Goal: Information Seeking & Learning: Learn about a topic

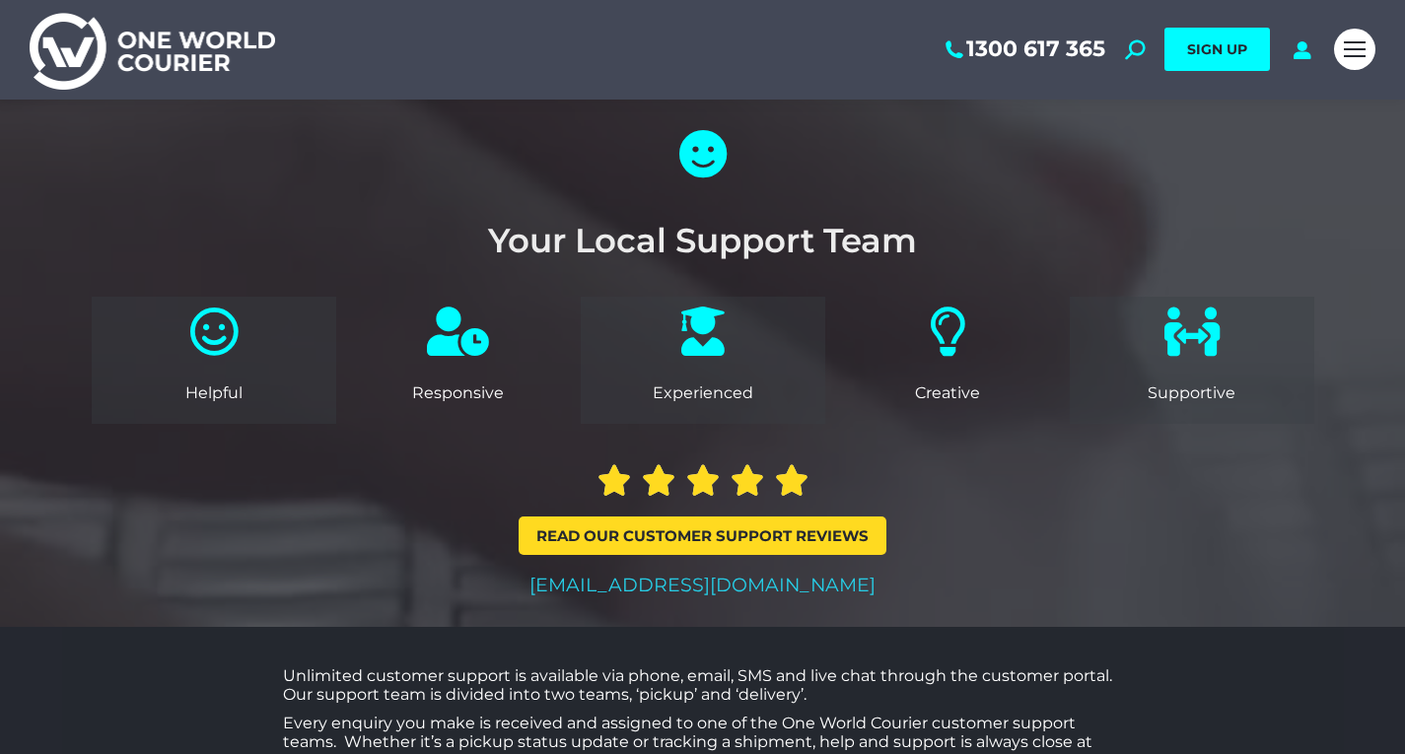
click at [214, 50] on img at bounding box center [153, 50] width 246 height 80
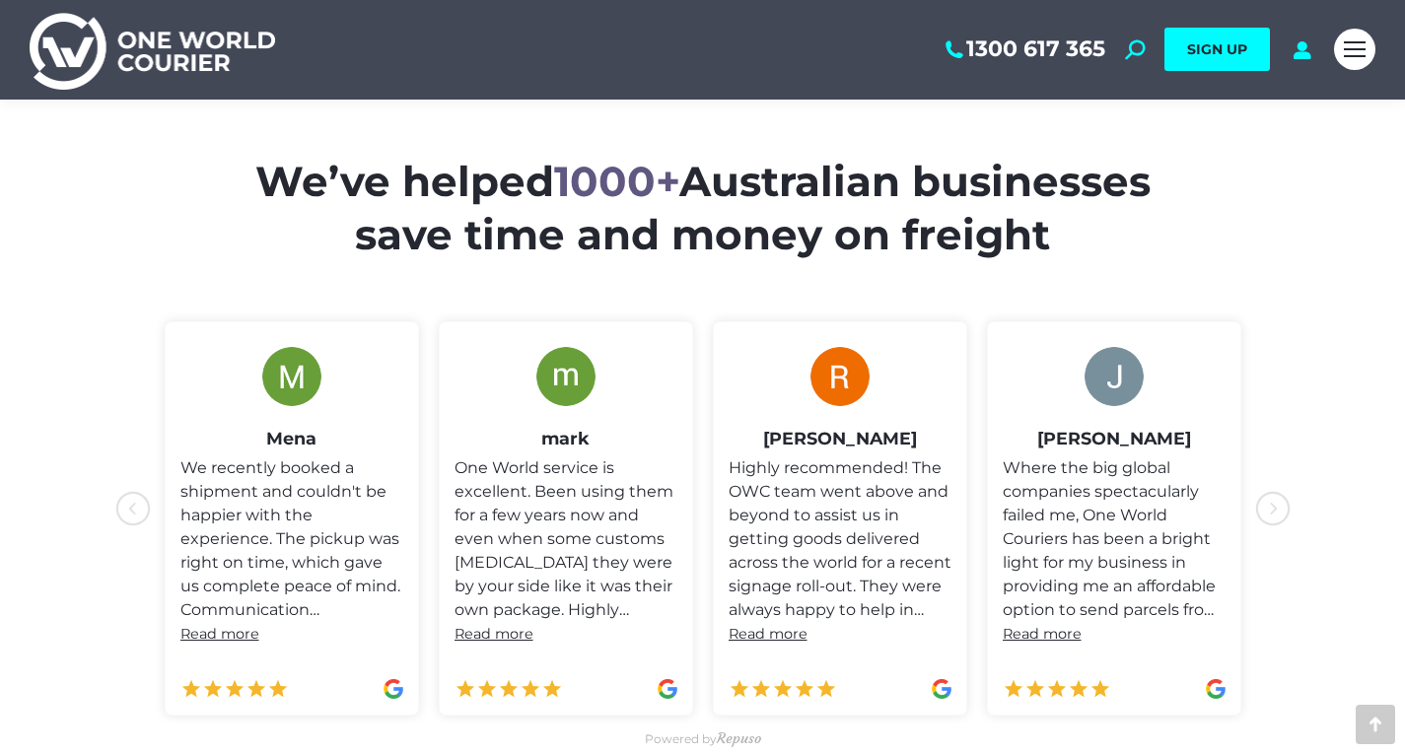
scroll to position [789, 0]
click at [1368, 51] on link "Mobile menu icon" at bounding box center [1354, 49] width 41 height 41
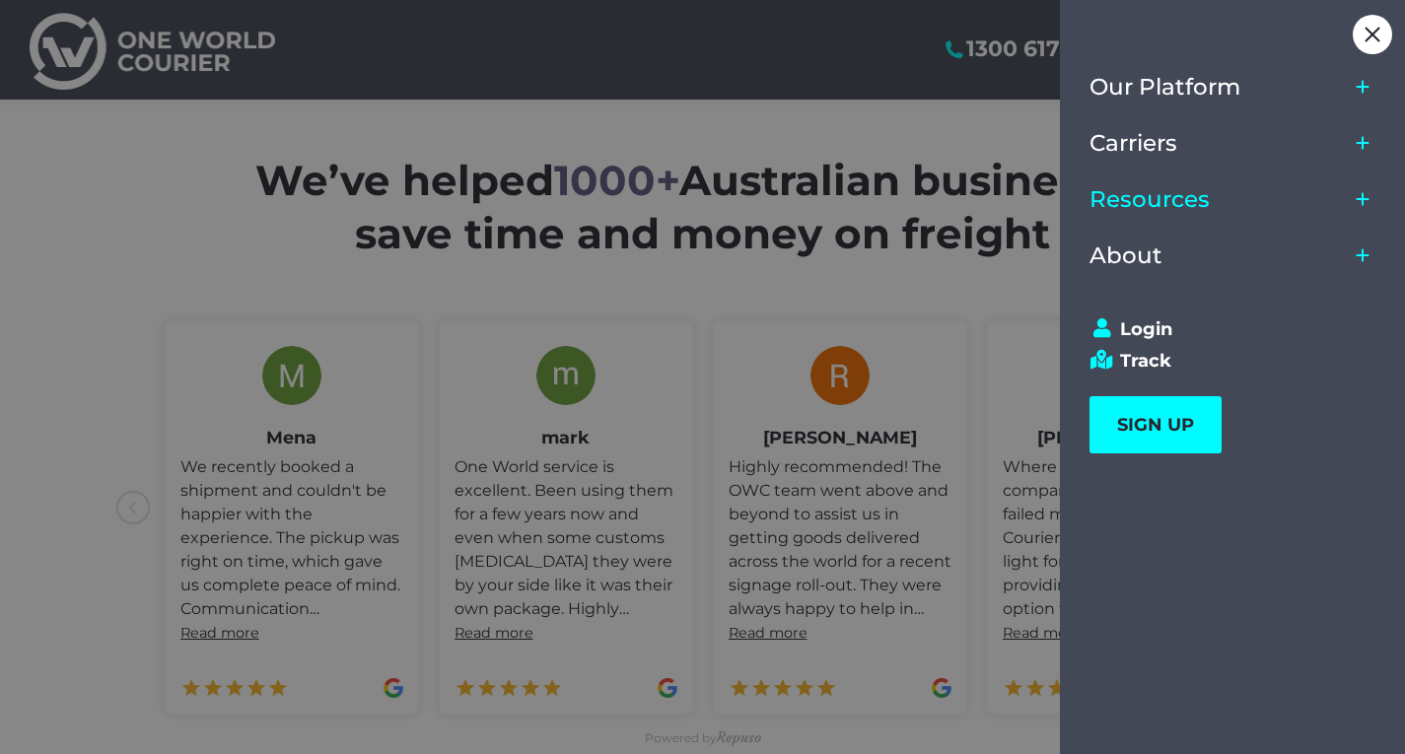
click at [1327, 196] on link "Resources" at bounding box center [1219, 200] width 258 height 56
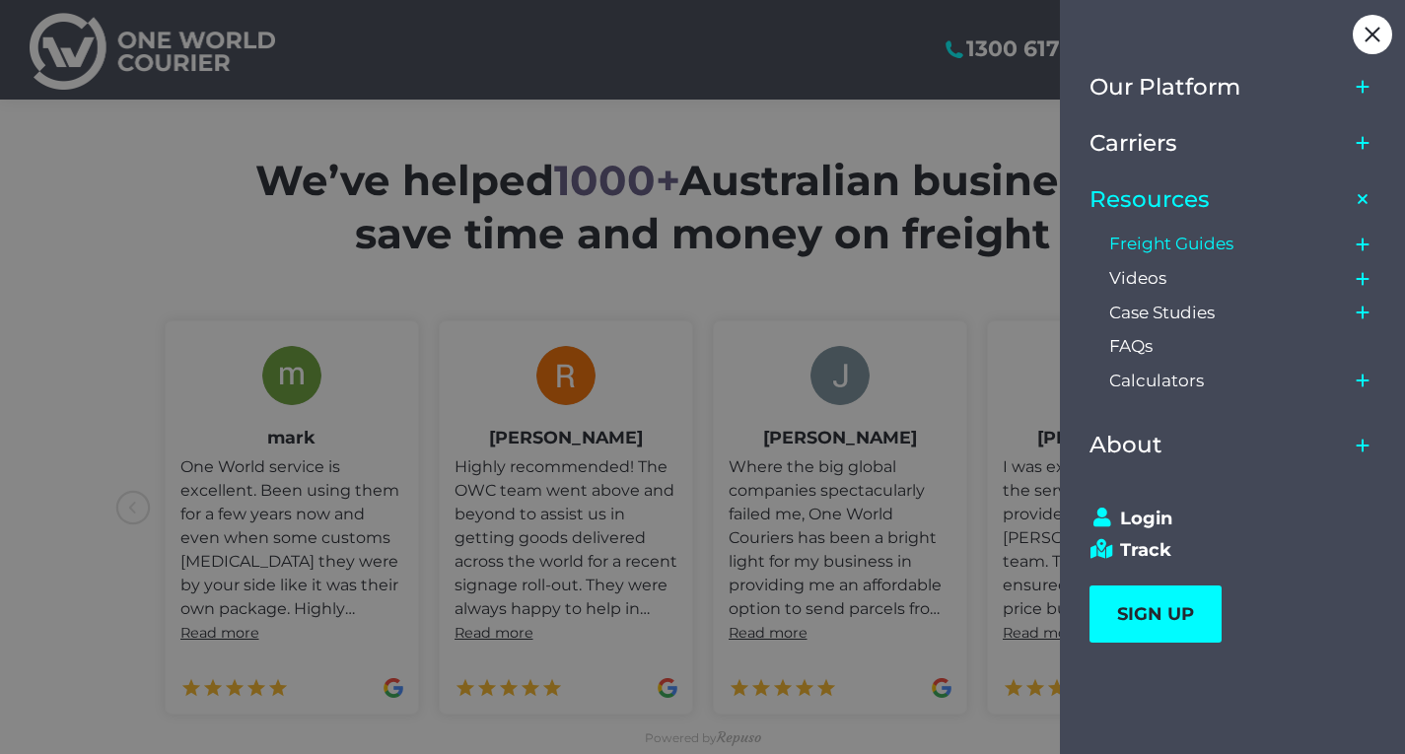
click at [1206, 243] on span "Freight Guides" at bounding box center [1171, 244] width 124 height 21
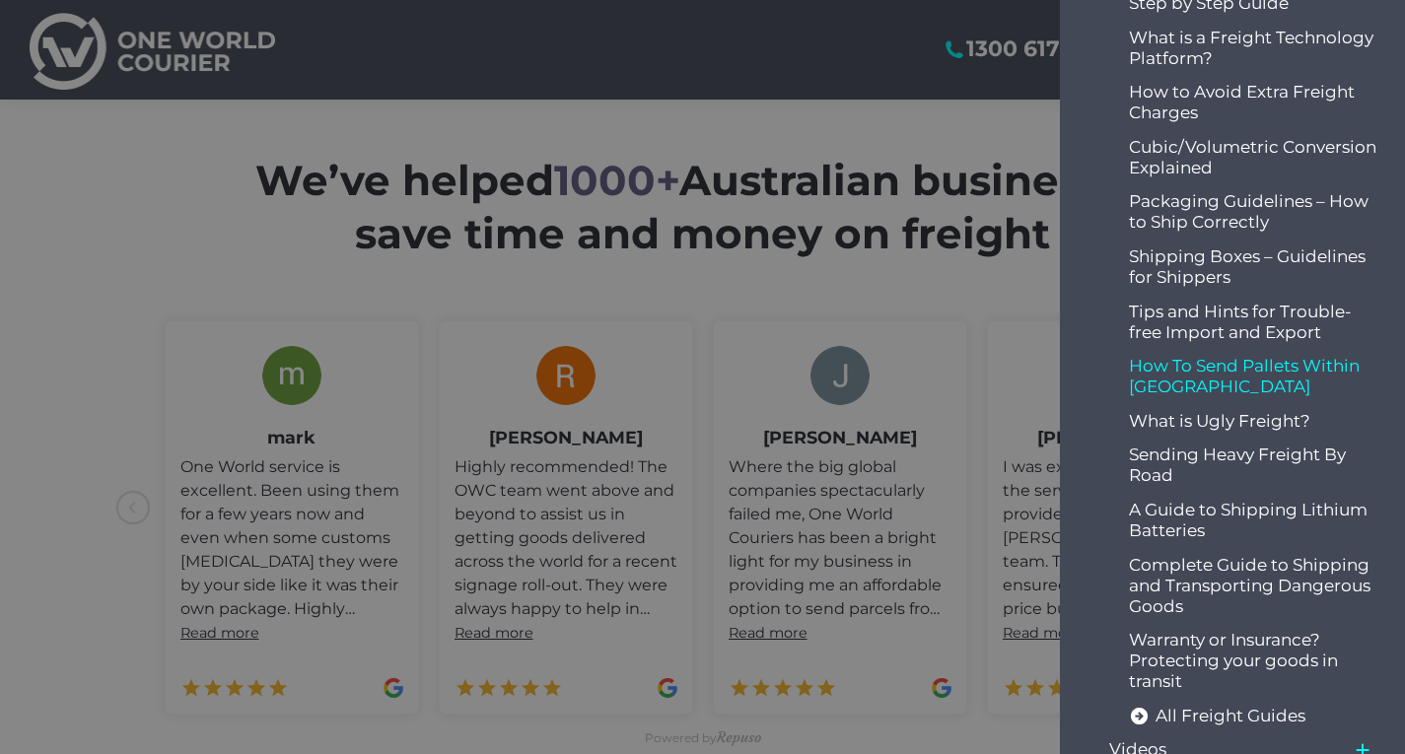
scroll to position [394, 0]
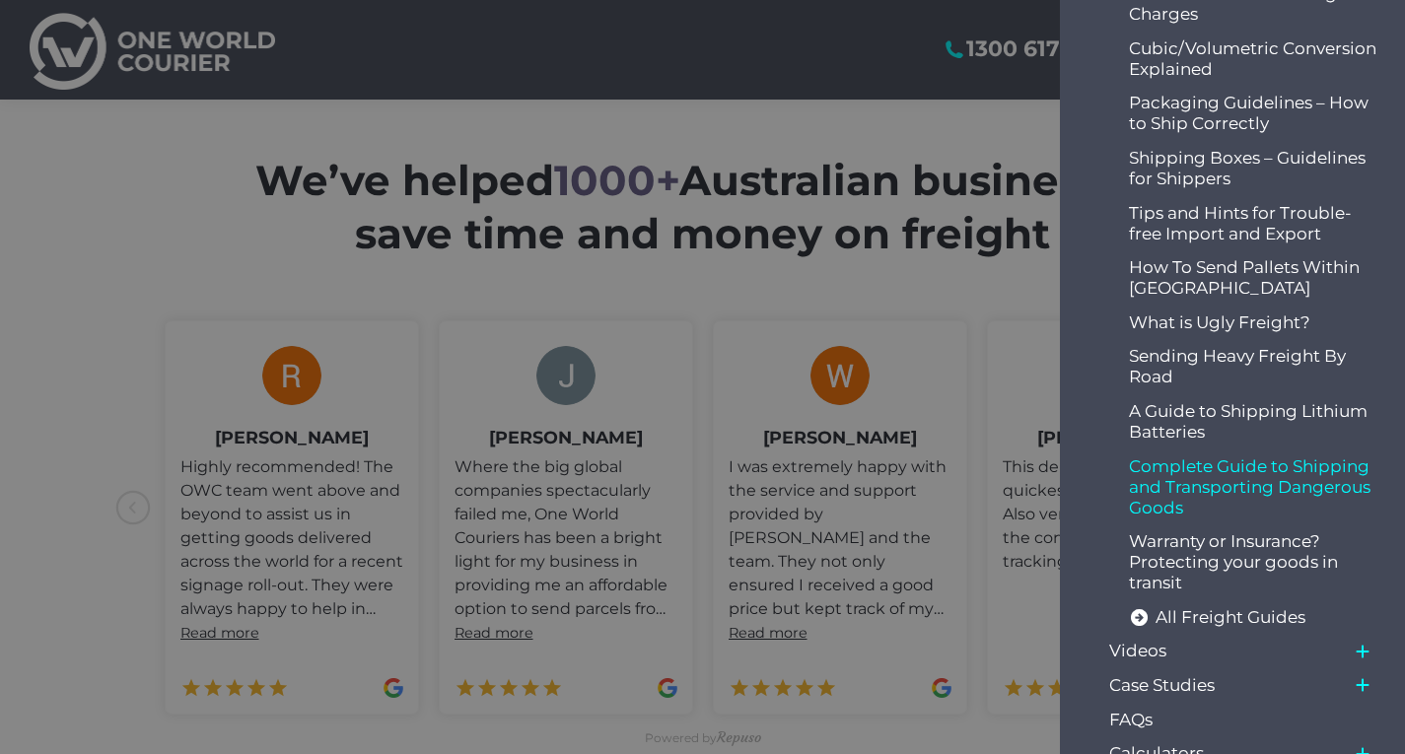
click at [1283, 489] on span "Complete Guide to Shipping and Transporting Dangerous Goods" at bounding box center [1253, 488] width 248 height 62
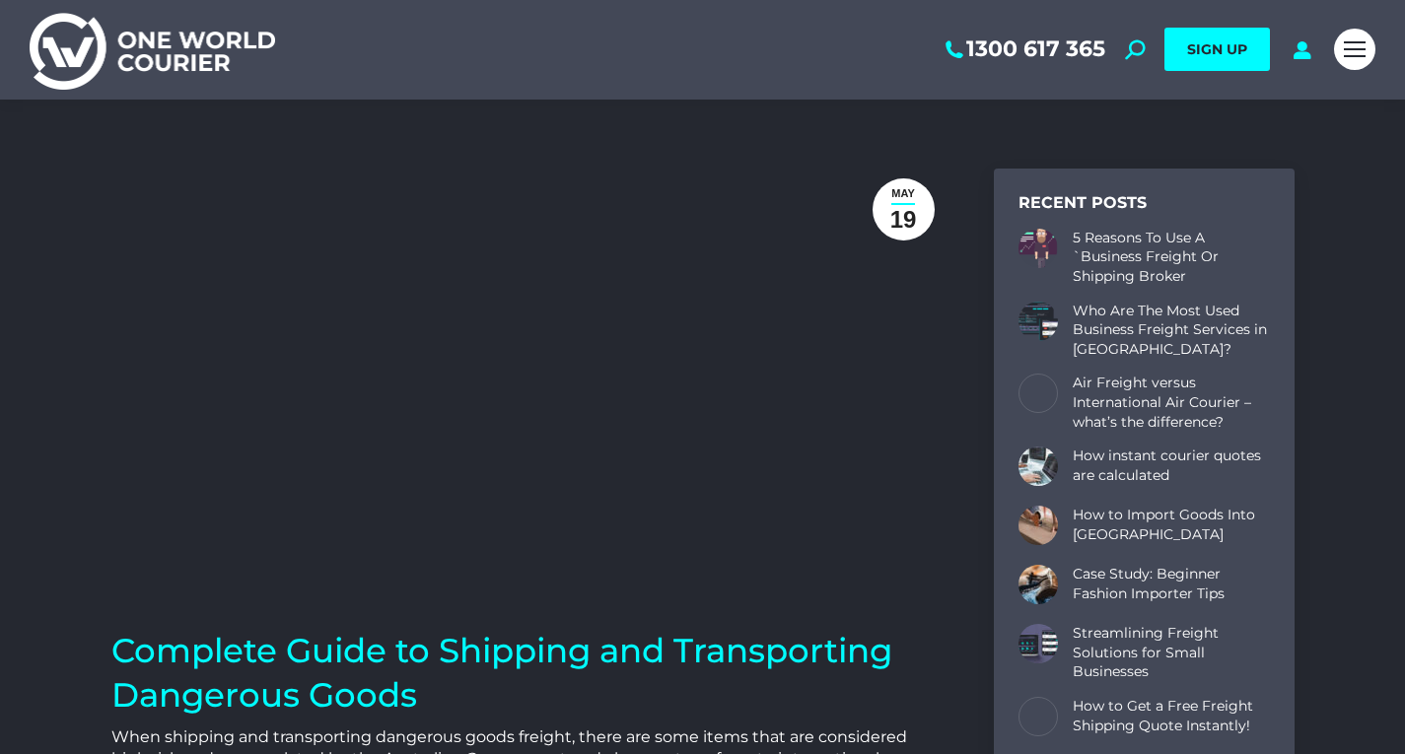
scroll to position [3799, 1183]
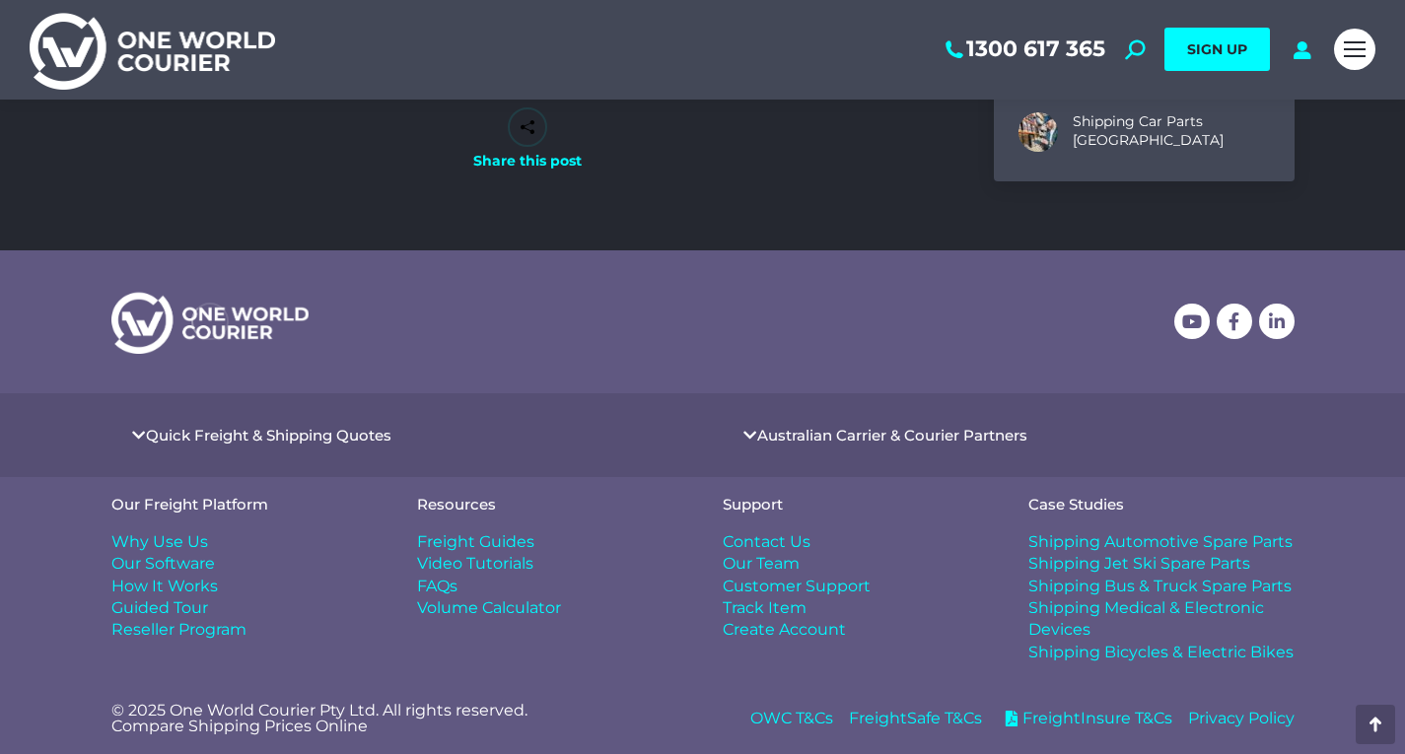
drag, startPoint x: 890, startPoint y: 277, endPoint x: 882, endPoint y: 508, distance: 230.9
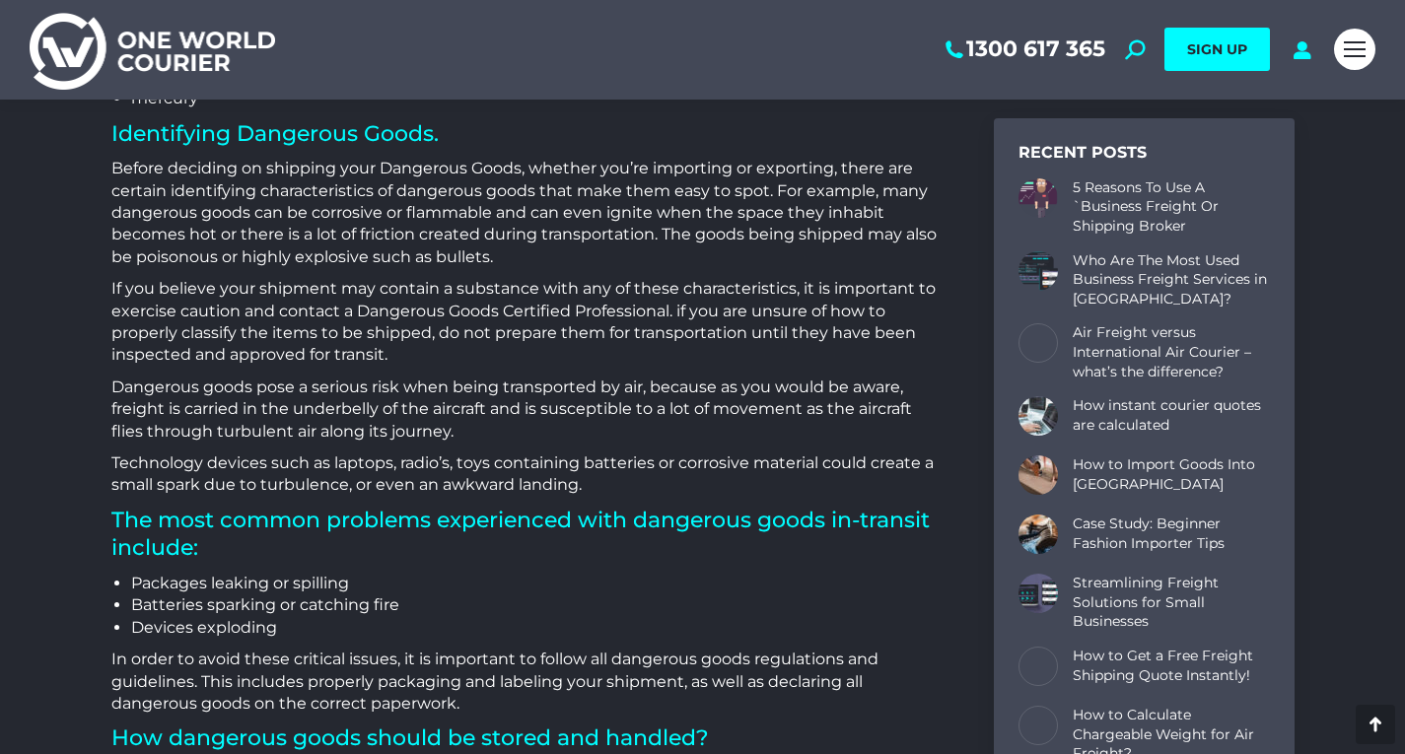
scroll to position [0, 0]
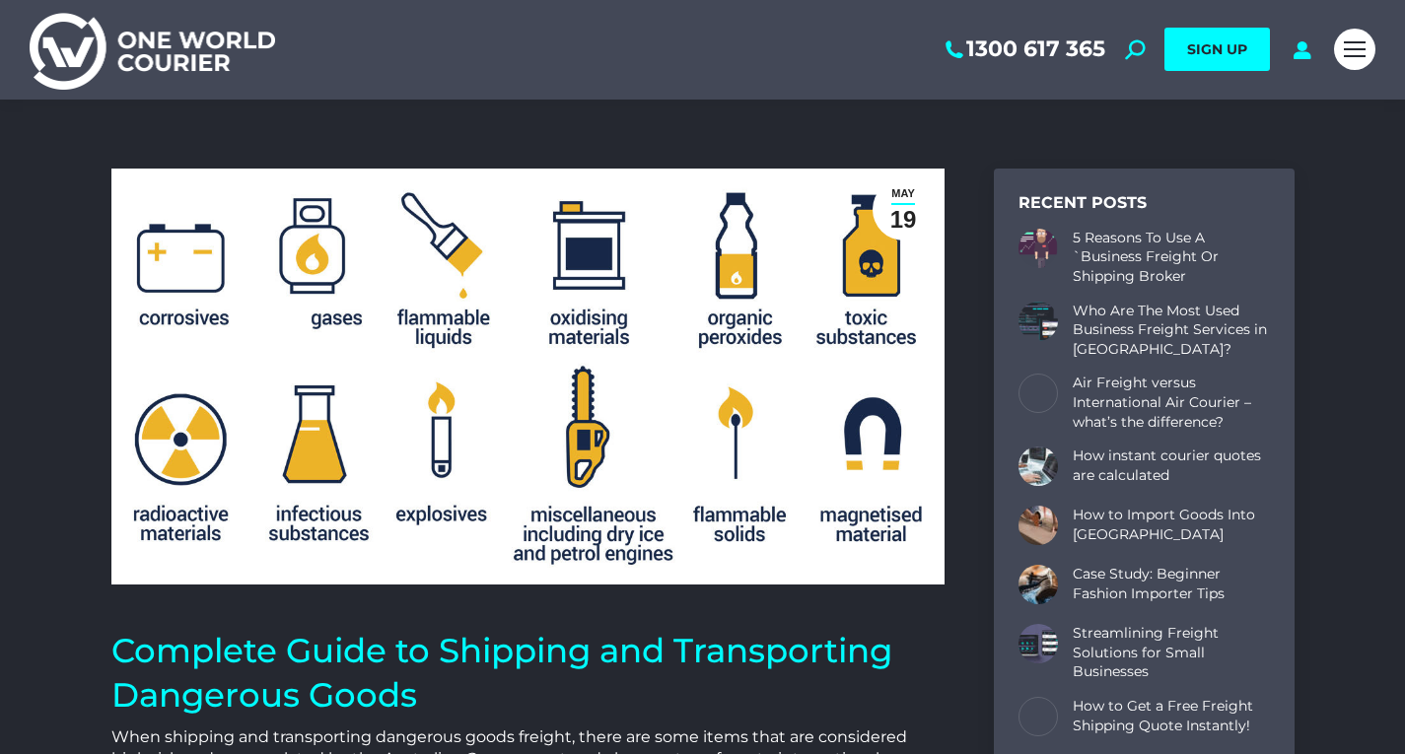
drag, startPoint x: 876, startPoint y: 625, endPoint x: 907, endPoint y: 294, distance: 332.8
click at [139, 35] on img at bounding box center [153, 50] width 246 height 80
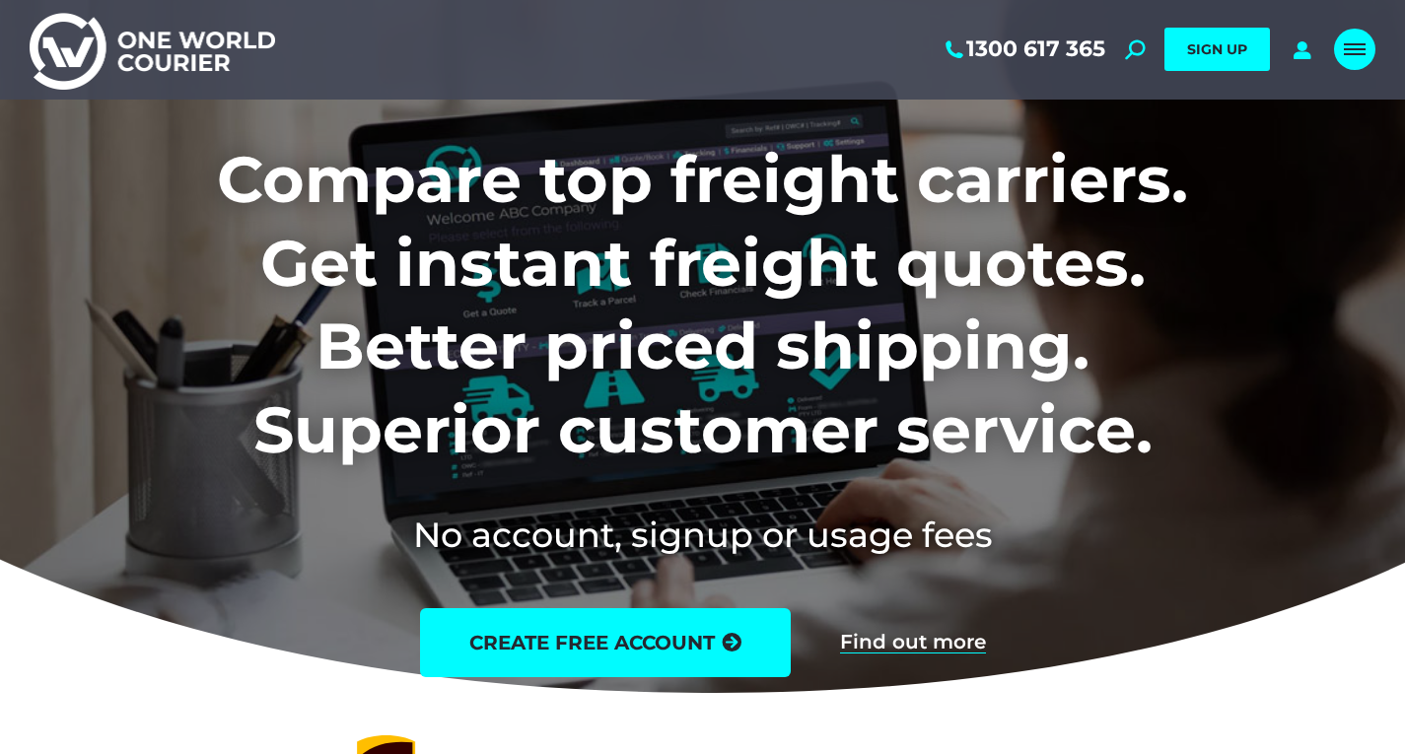
click at [1337, 55] on link "Mobile menu icon" at bounding box center [1354, 49] width 41 height 41
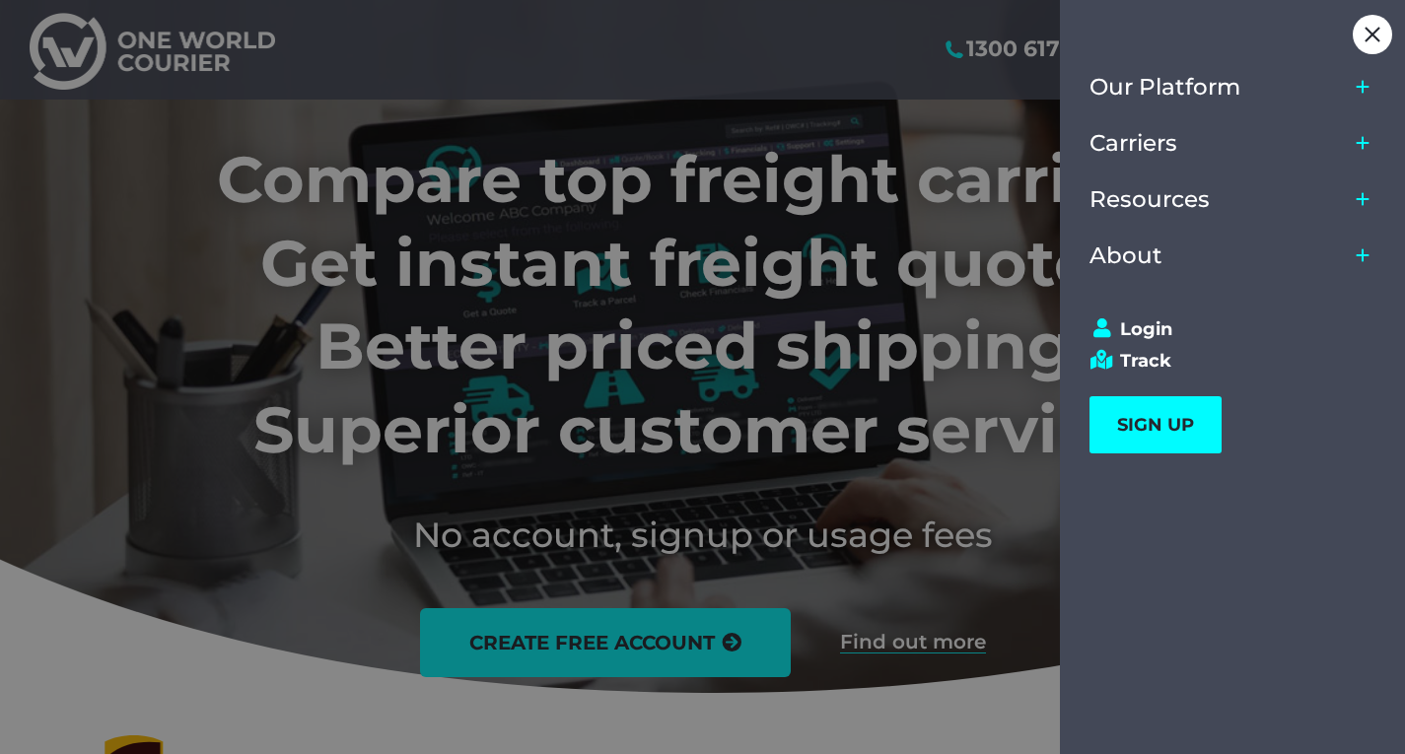
click at [990, 70] on div at bounding box center [702, 377] width 1405 height 754
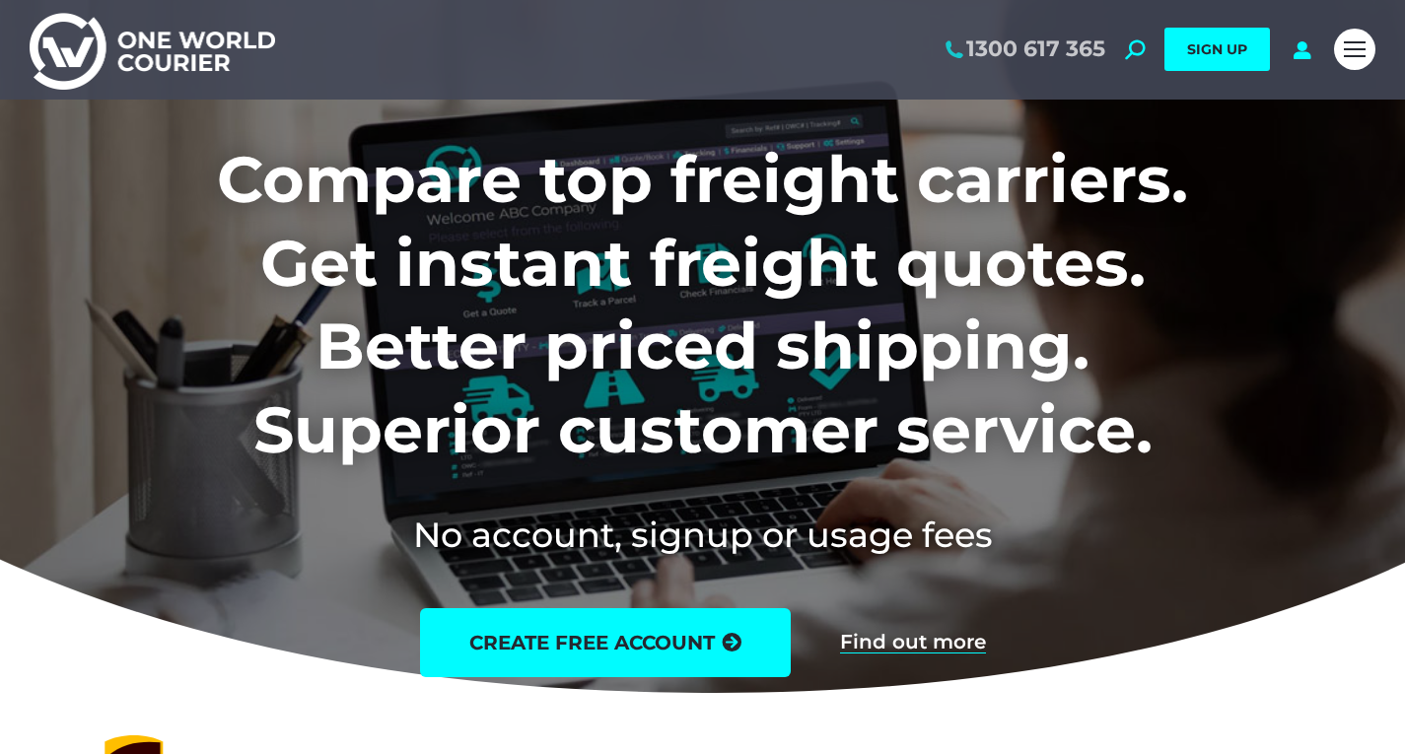
click at [998, 39] on link "1300 617 365" at bounding box center [1024, 49] width 164 height 26
click at [1047, 59] on link "1300 617 365" at bounding box center [1024, 49] width 164 height 26
drag, startPoint x: 1108, startPoint y: 35, endPoint x: 1099, endPoint y: 58, distance: 25.3
click at [1099, 58] on div "1300 617 365 Search: *** SIGN UP Search: ***" at bounding box center [804, 50] width 1039 height 100
copy link "1300 617 365"
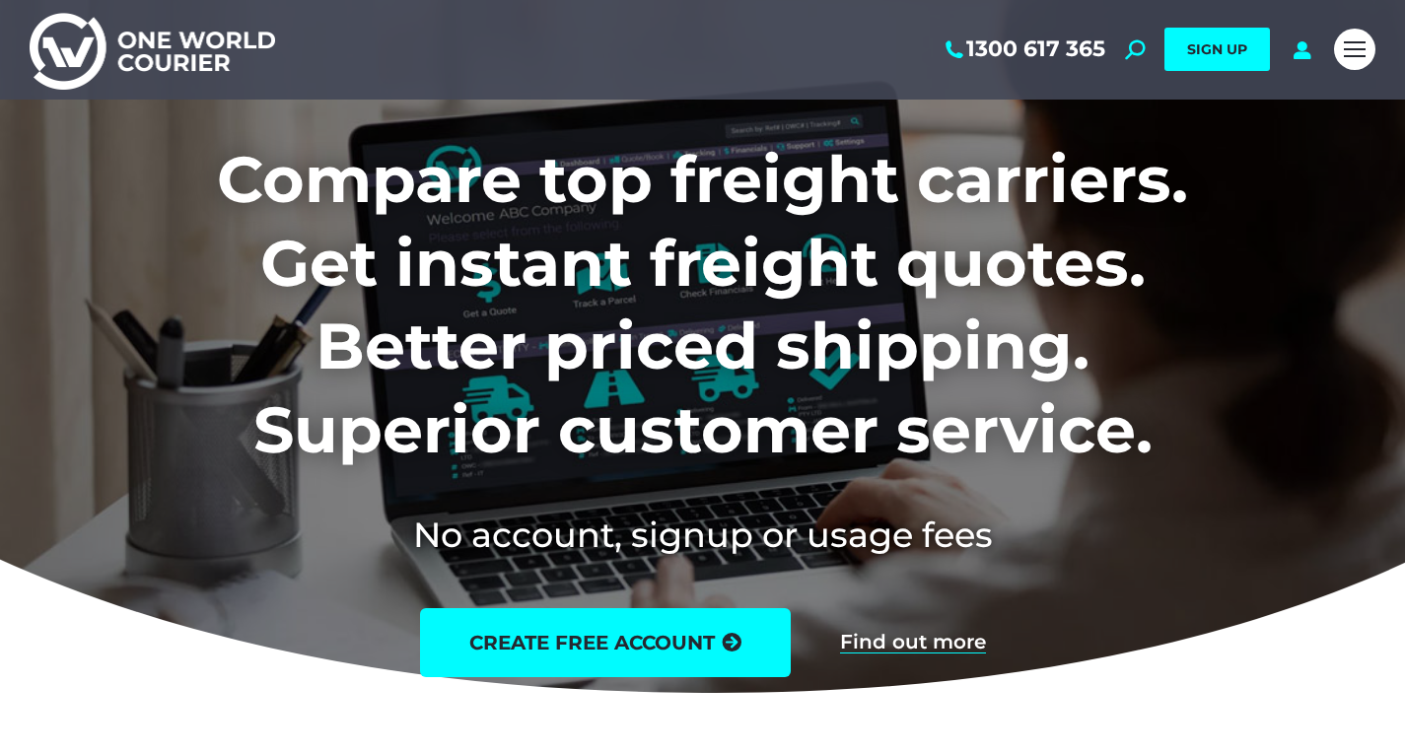
click at [1361, 73] on div at bounding box center [1354, 50] width 41 height 100
click at [1360, 68] on link "Mobile menu icon" at bounding box center [1354, 49] width 41 height 41
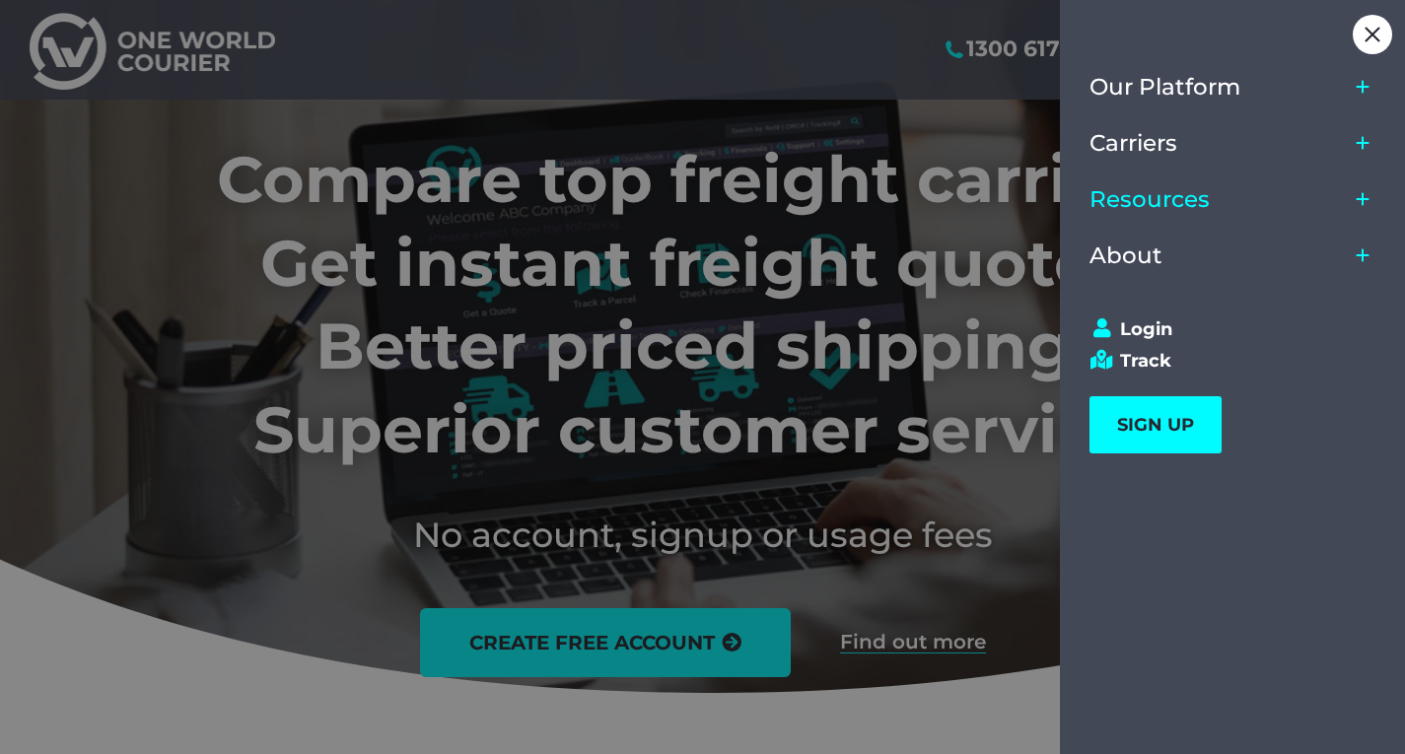
click at [1232, 196] on link "Resources" at bounding box center [1219, 200] width 258 height 56
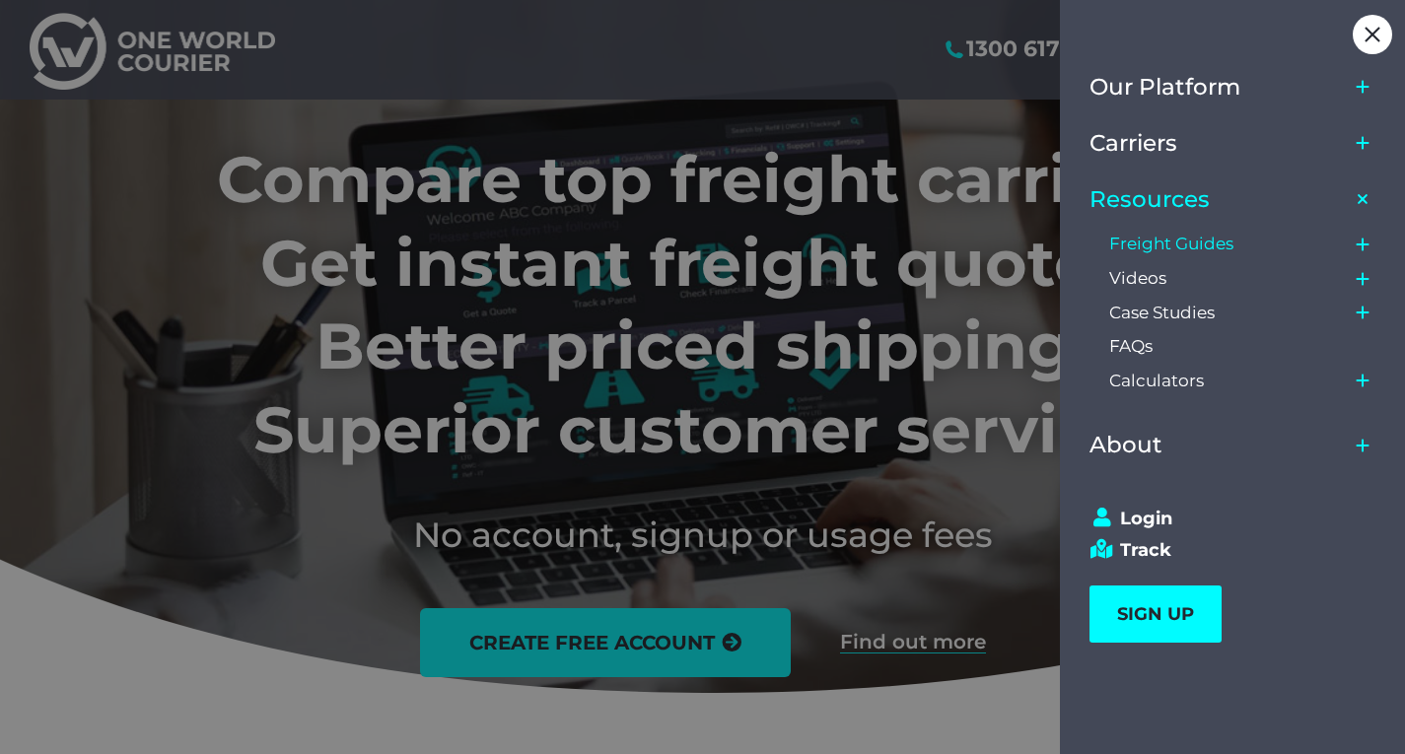
click at [1166, 233] on link "Freight Guides" at bounding box center [1228, 245] width 239 height 35
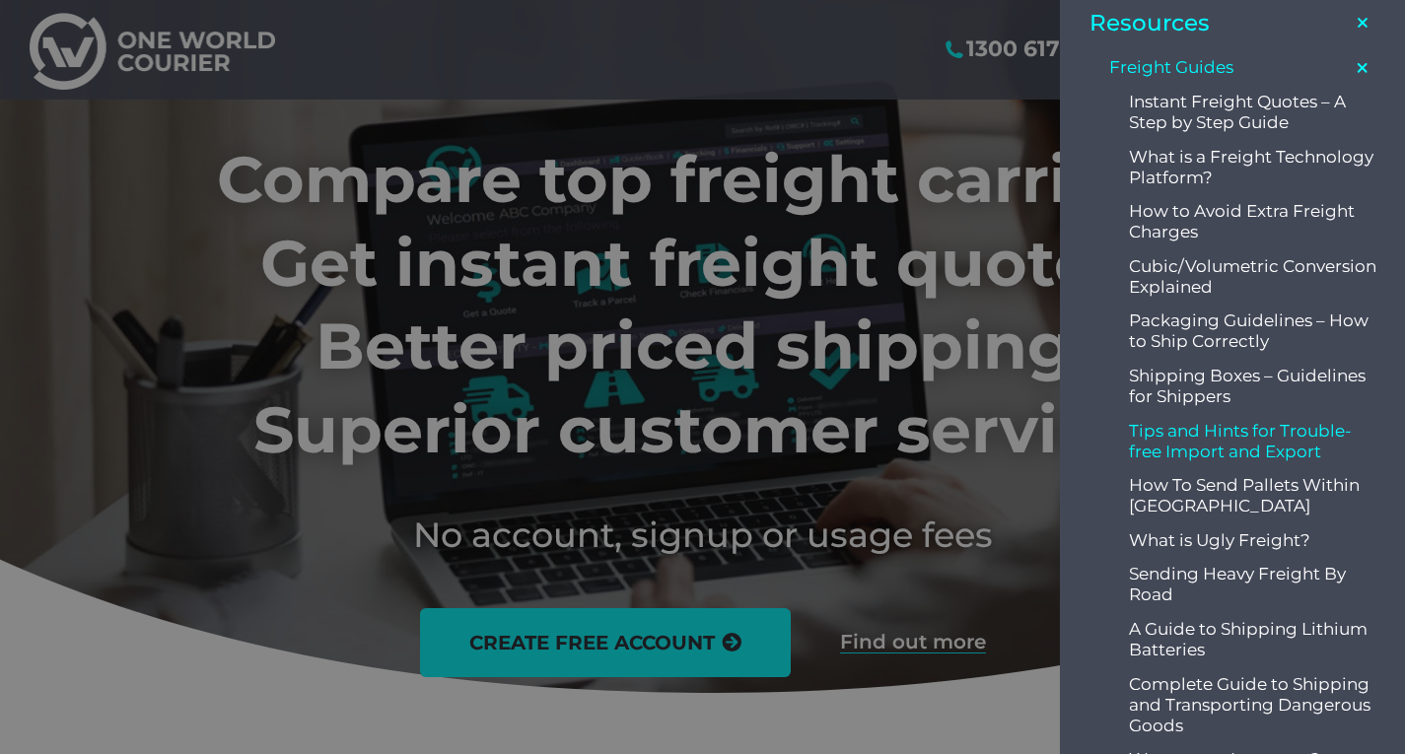
scroll to position [493, 0]
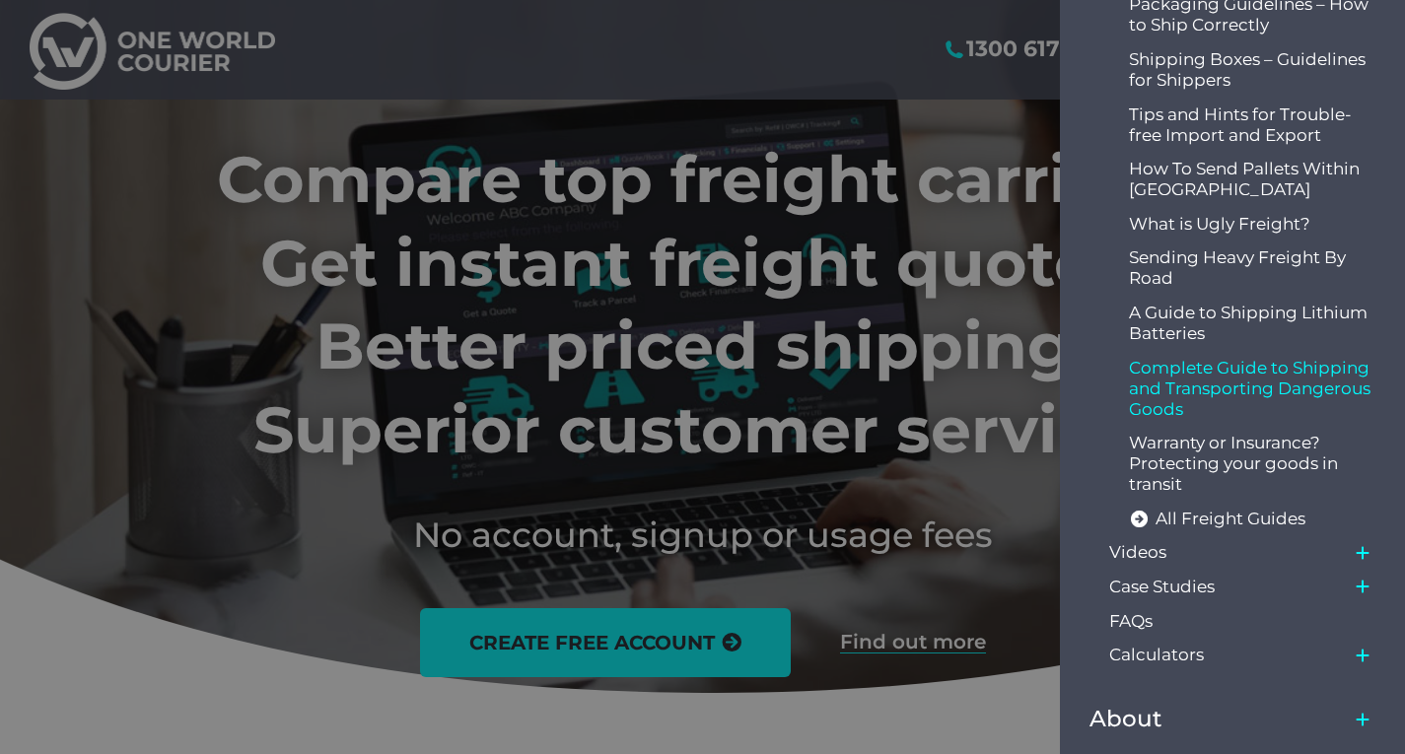
click at [1235, 370] on span "Complete Guide to Shipping and Transporting Dangerous Goods" at bounding box center [1253, 389] width 248 height 62
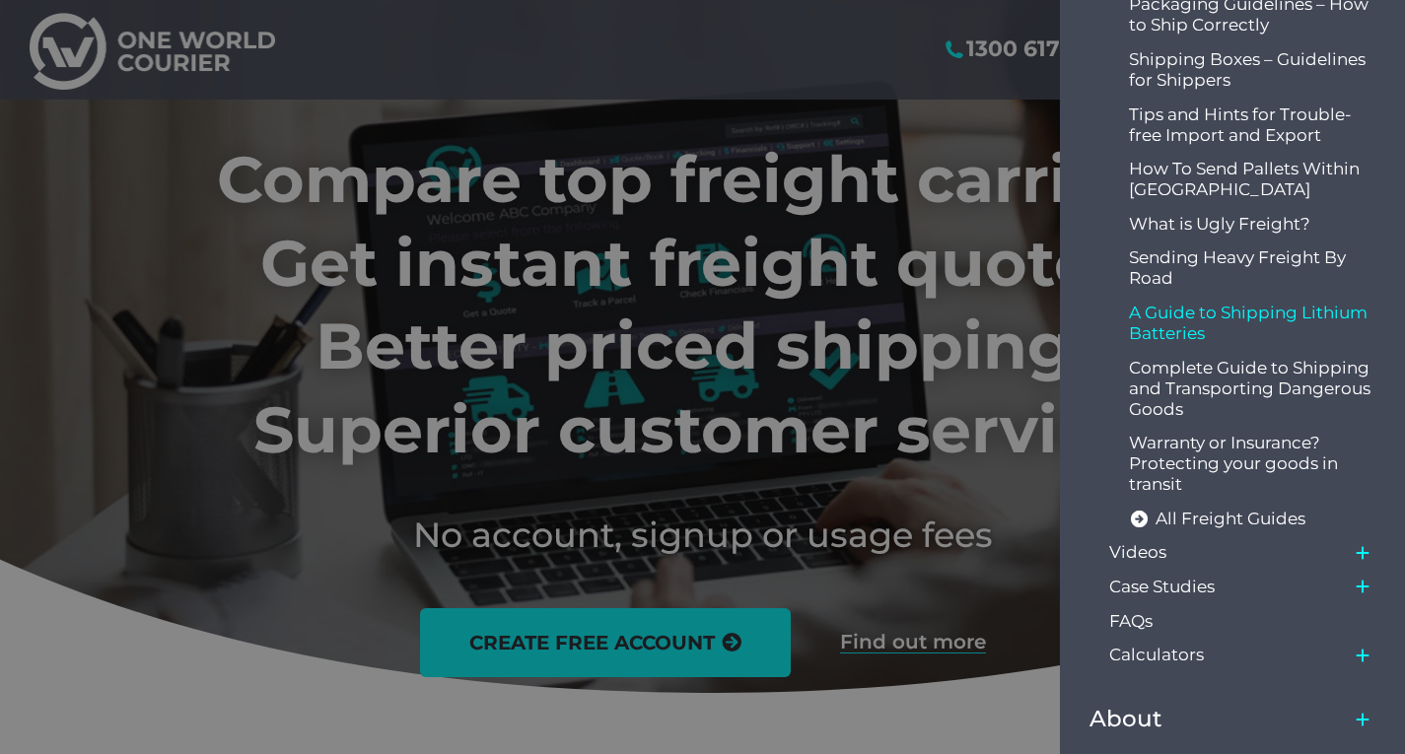
scroll to position [394, 0]
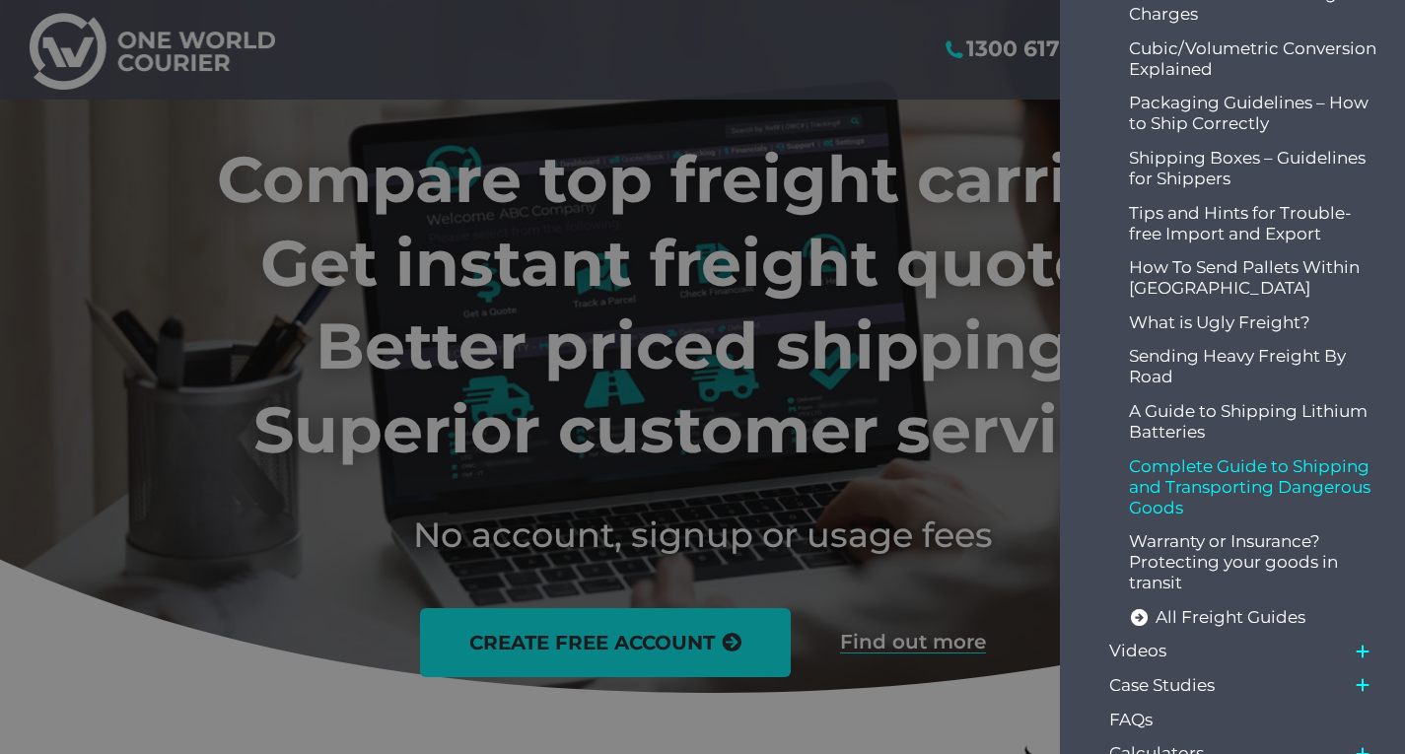
click at [1231, 475] on span "Complete Guide to Shipping and Transporting Dangerous Goods" at bounding box center [1253, 488] width 248 height 62
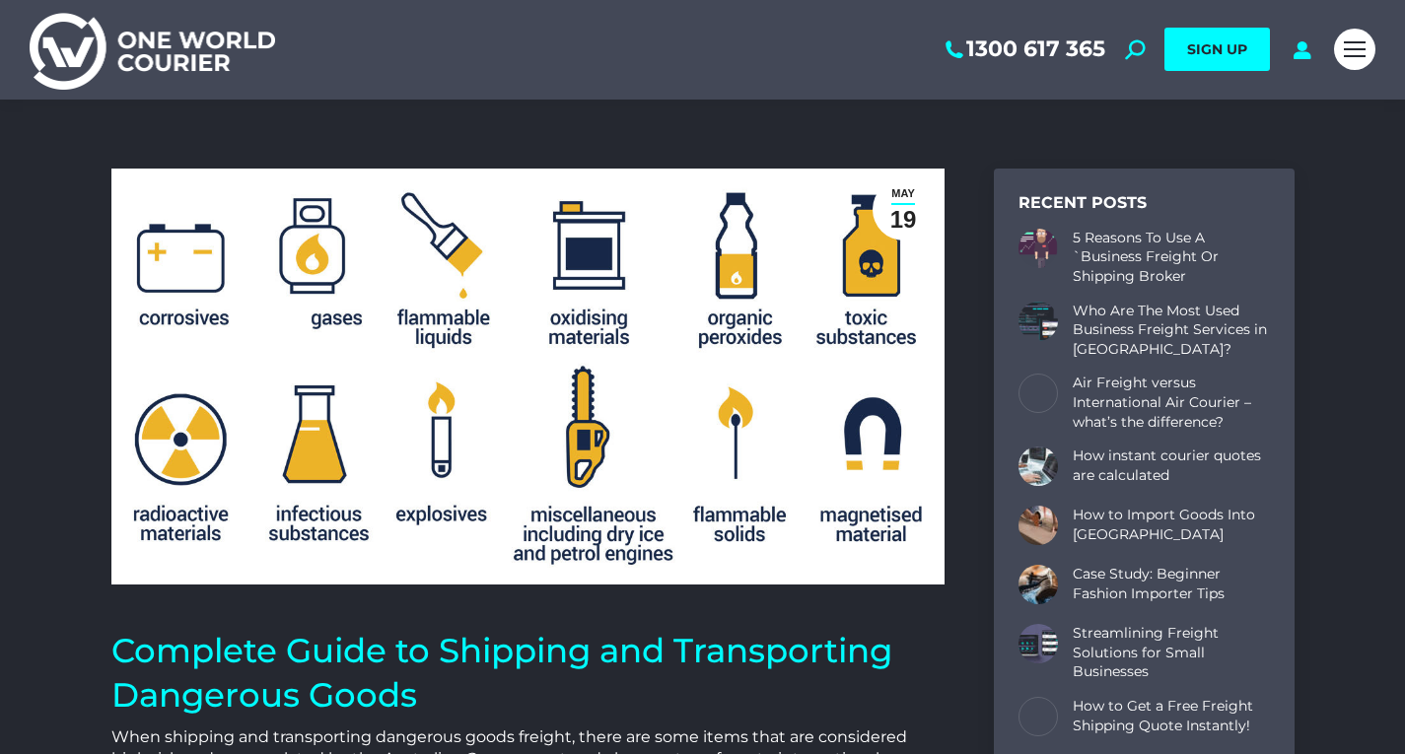
scroll to position [3799, 1183]
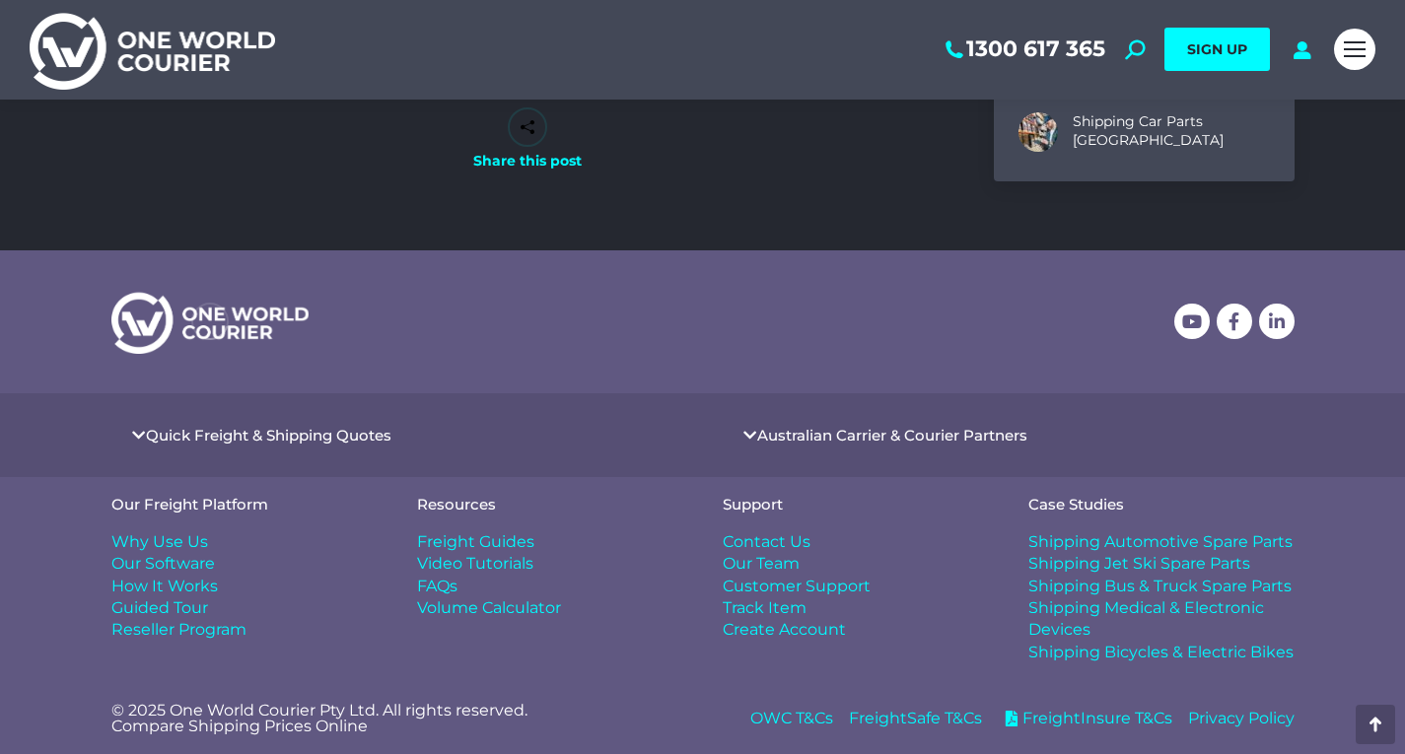
drag, startPoint x: 926, startPoint y: 423, endPoint x: 921, endPoint y: 584, distance: 160.8
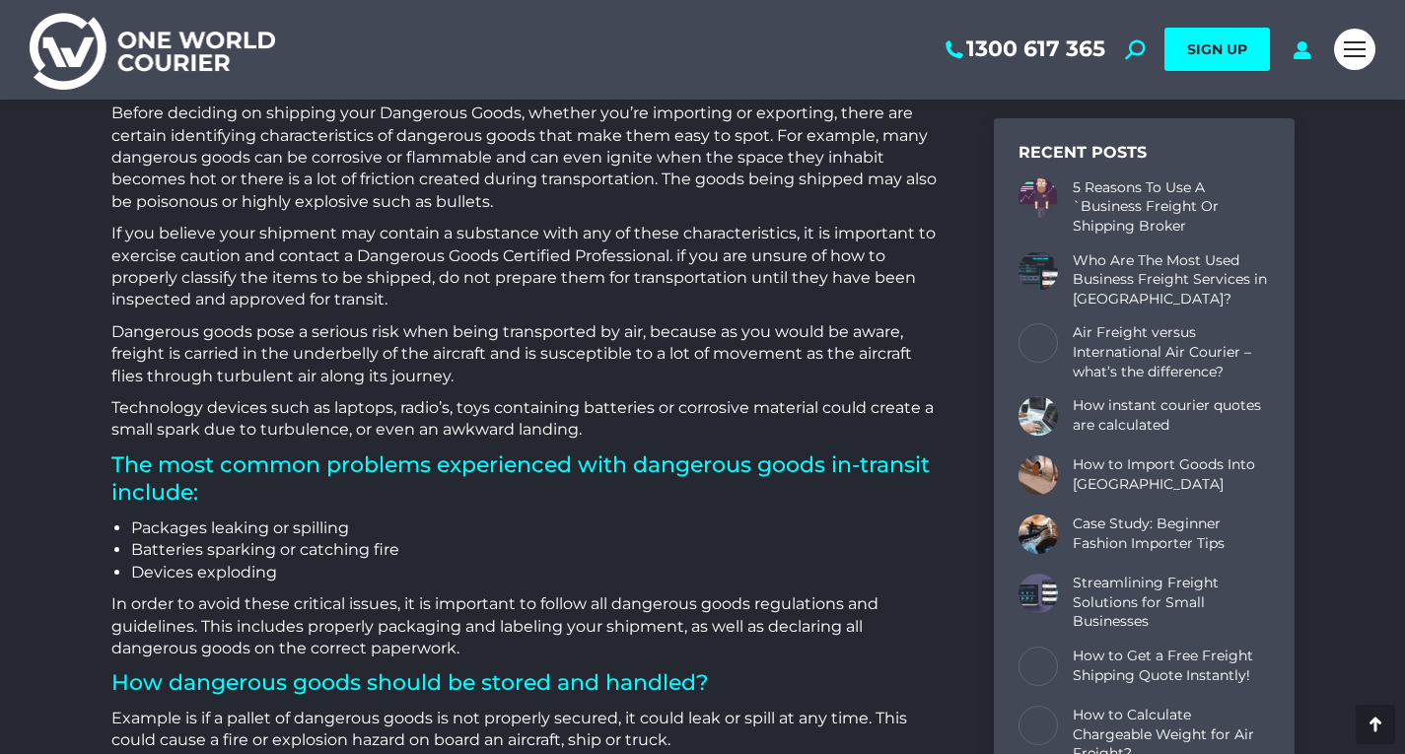
drag, startPoint x: 936, startPoint y: 619, endPoint x: 895, endPoint y: 413, distance: 210.0
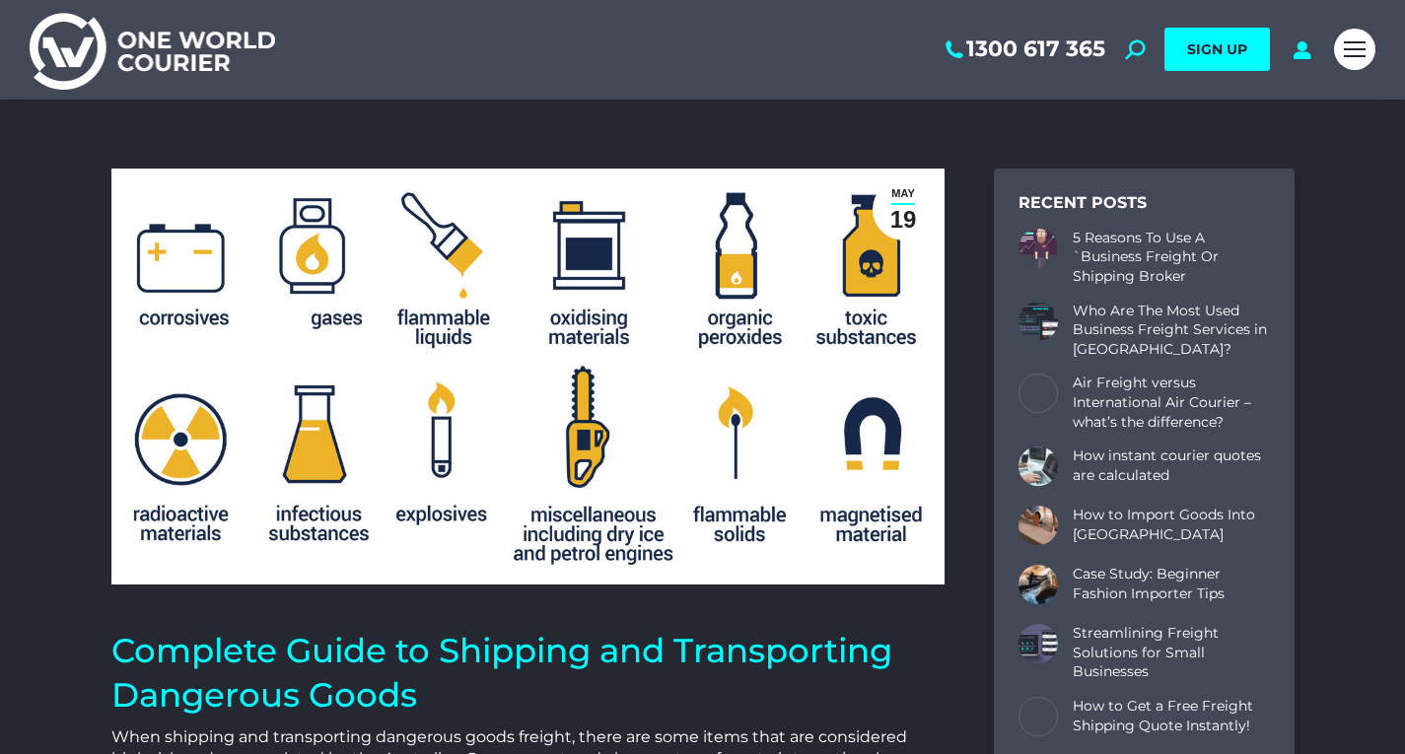
drag, startPoint x: 907, startPoint y: 635, endPoint x: 861, endPoint y: 340, distance: 298.5
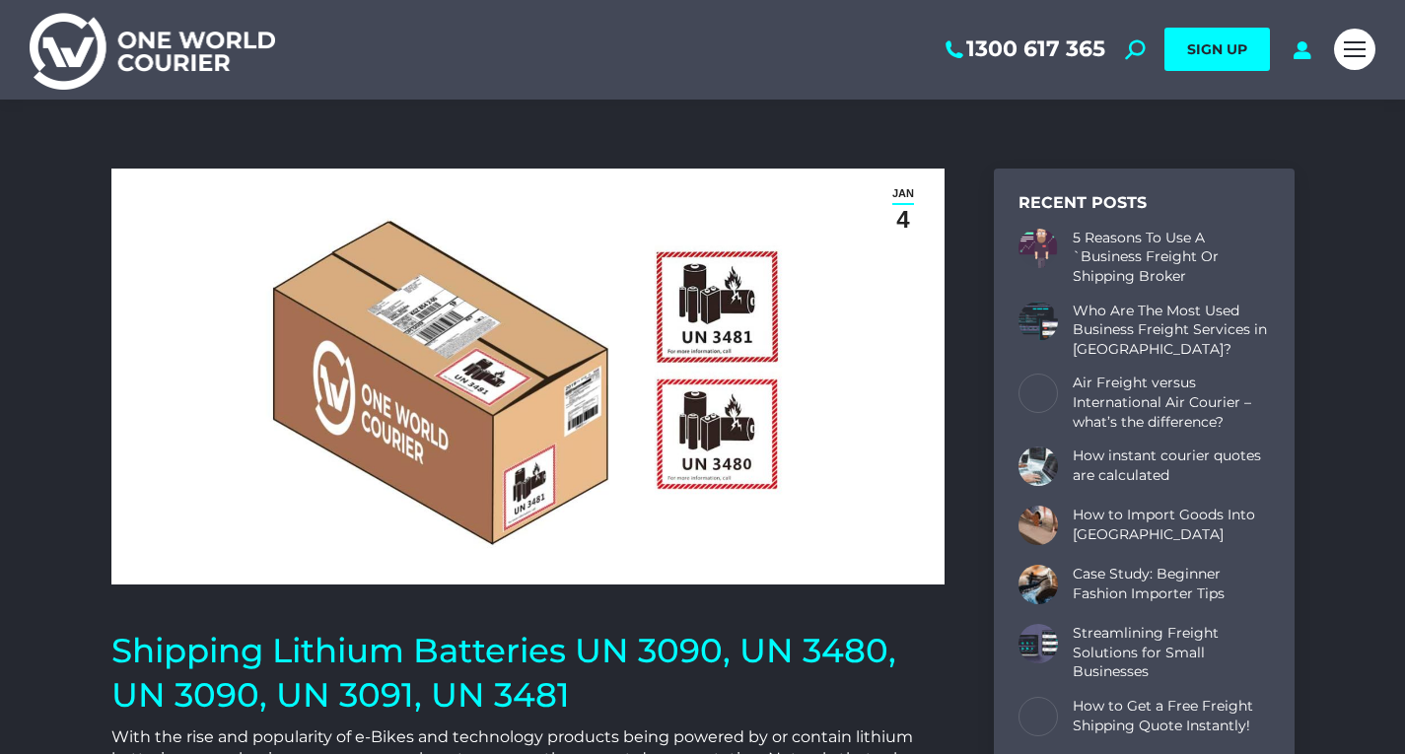
scroll to position [7319, 1183]
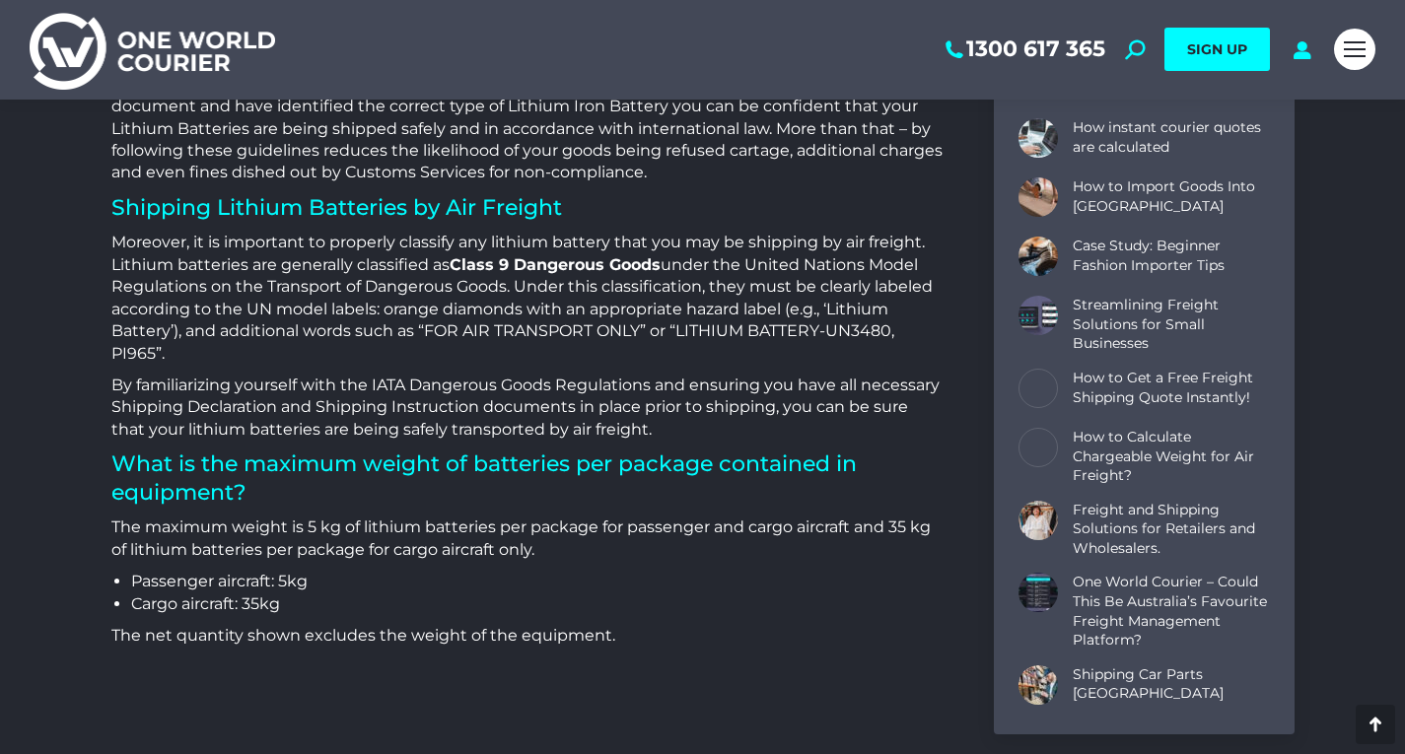
drag, startPoint x: 880, startPoint y: 479, endPoint x: 883, endPoint y: 547, distance: 68.1
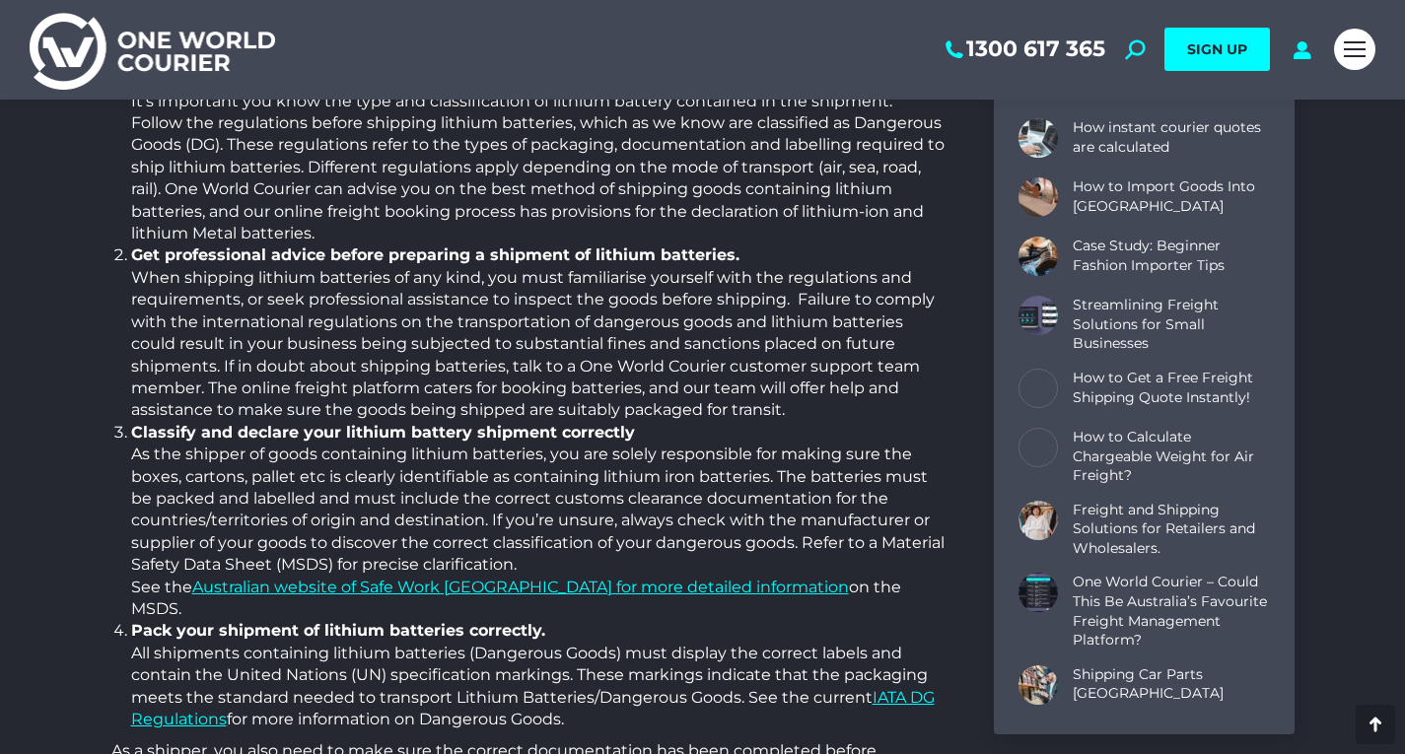
drag, startPoint x: 856, startPoint y: 339, endPoint x: 886, endPoint y: 602, distance: 264.9
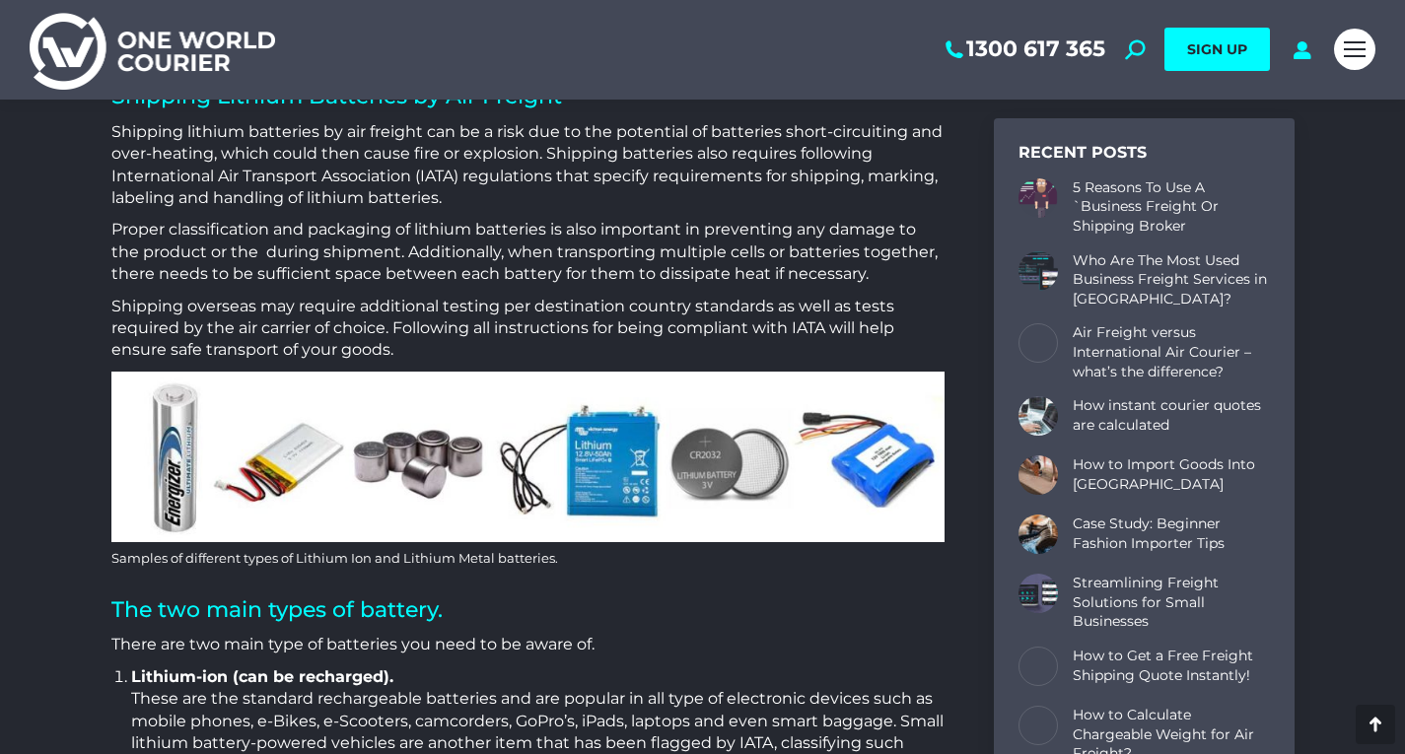
scroll to position [0, 0]
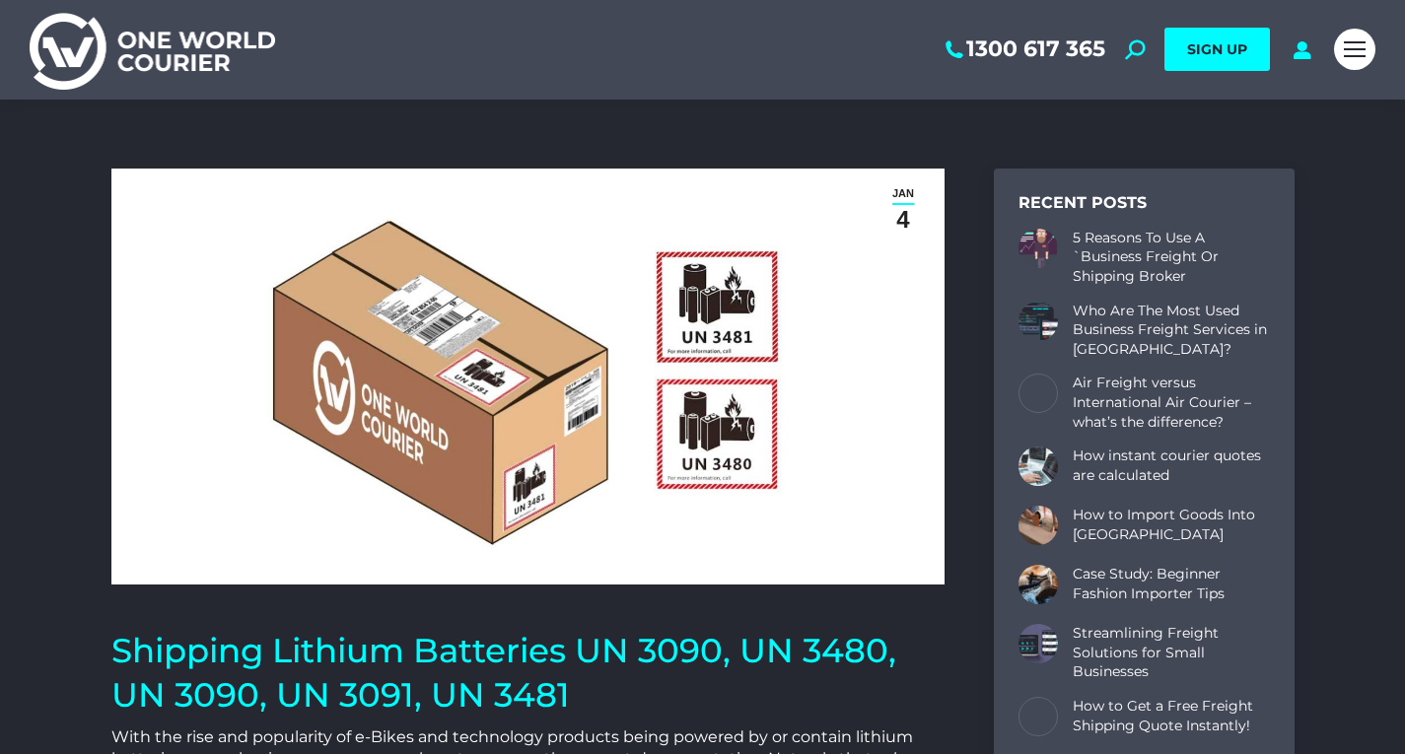
drag, startPoint x: 789, startPoint y: 449, endPoint x: 728, endPoint y: 111, distance: 342.7
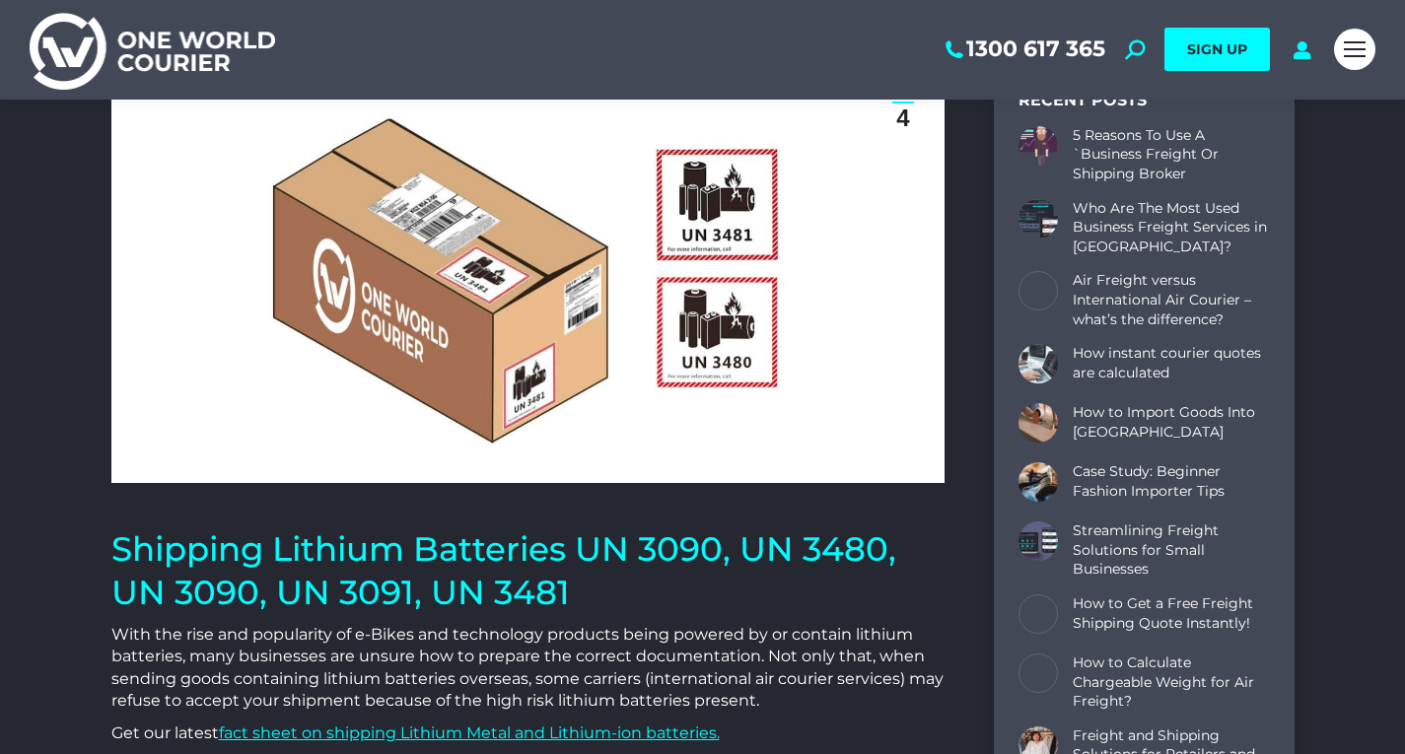
scroll to position [197, 0]
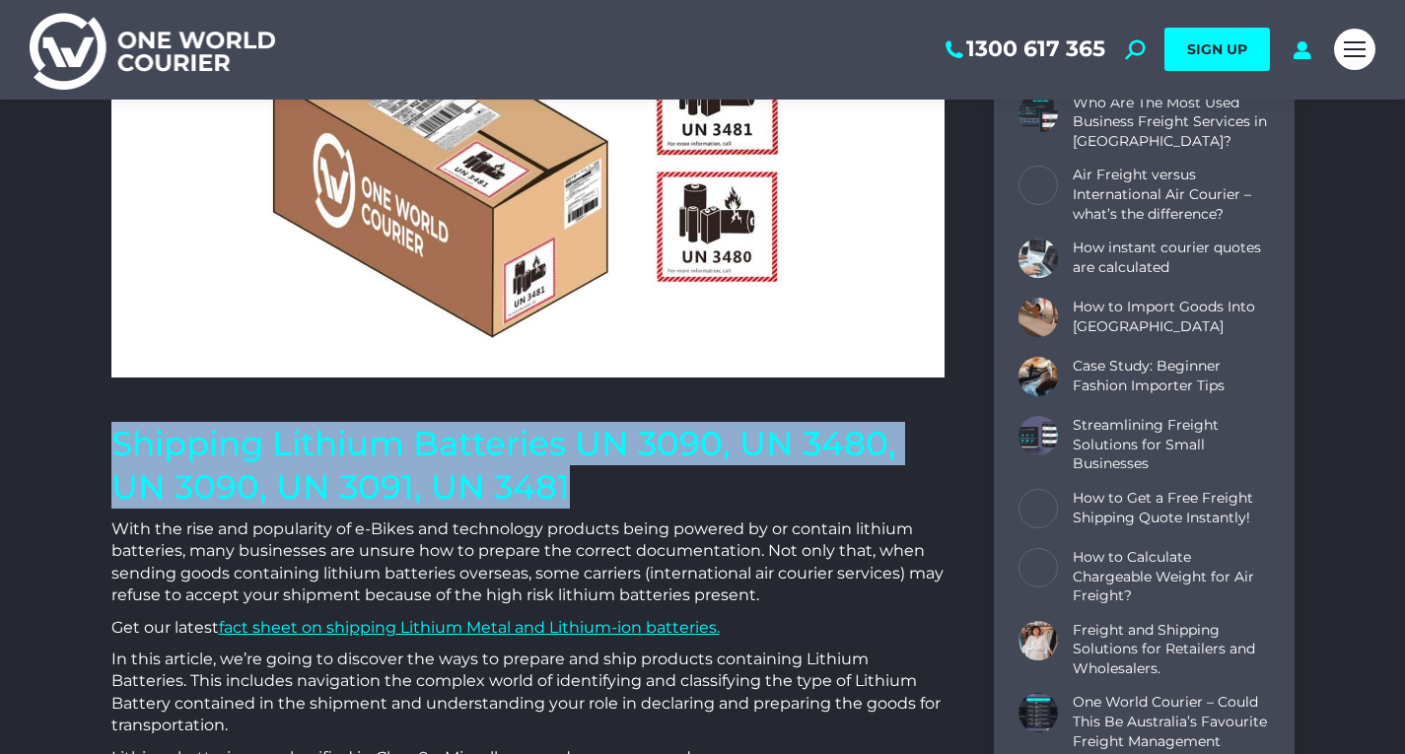
drag, startPoint x: 571, startPoint y: 492, endPoint x: 93, endPoint y: 452, distance: 480.0
copy h1 "Shipping Lithium Batteries UN 3090, UN 3480, UN 3090, UN 3091, UN 3481"
click at [715, 480] on h1 "Shipping Lithium Batteries UN 3090, UN 3480, UN 3090, UN 3091, UN 3481" at bounding box center [527, 465] width 833 height 87
drag, startPoint x: 613, startPoint y: 490, endPoint x: 106, endPoint y: 458, distance: 508.9
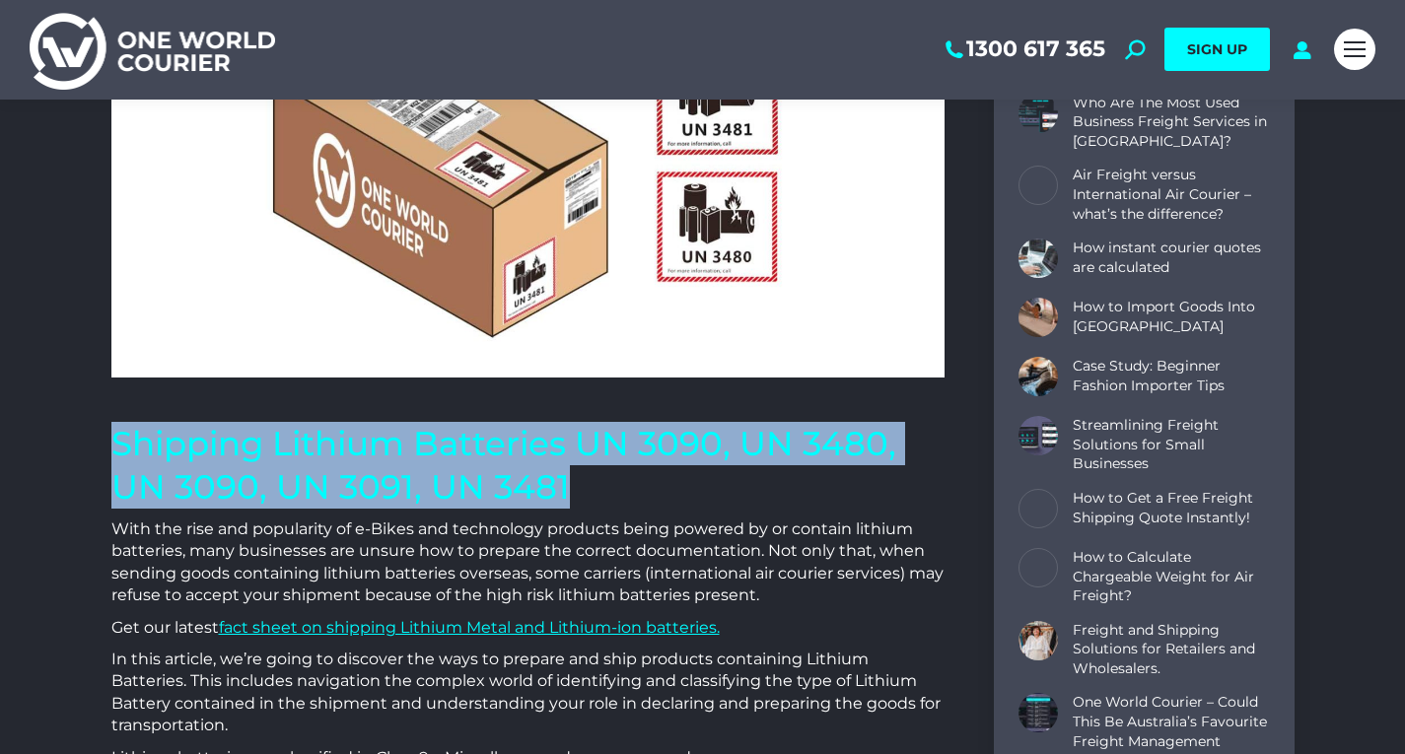
copy h1 "Shipping Lithium Batteries UN 3090, UN 3480, UN 3090, UN 3091, UN 3481"
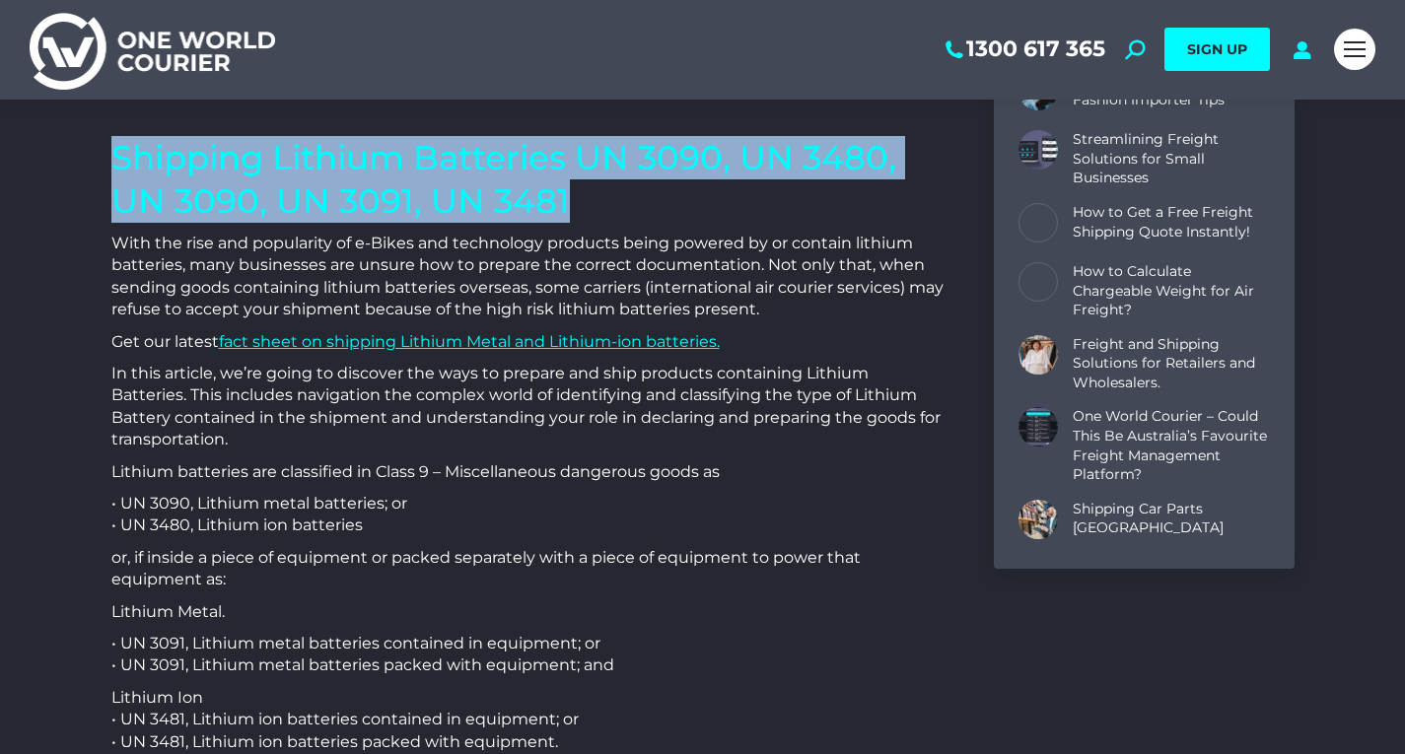
scroll to position [493, 0]
